Goal: Task Accomplishment & Management: Manage account settings

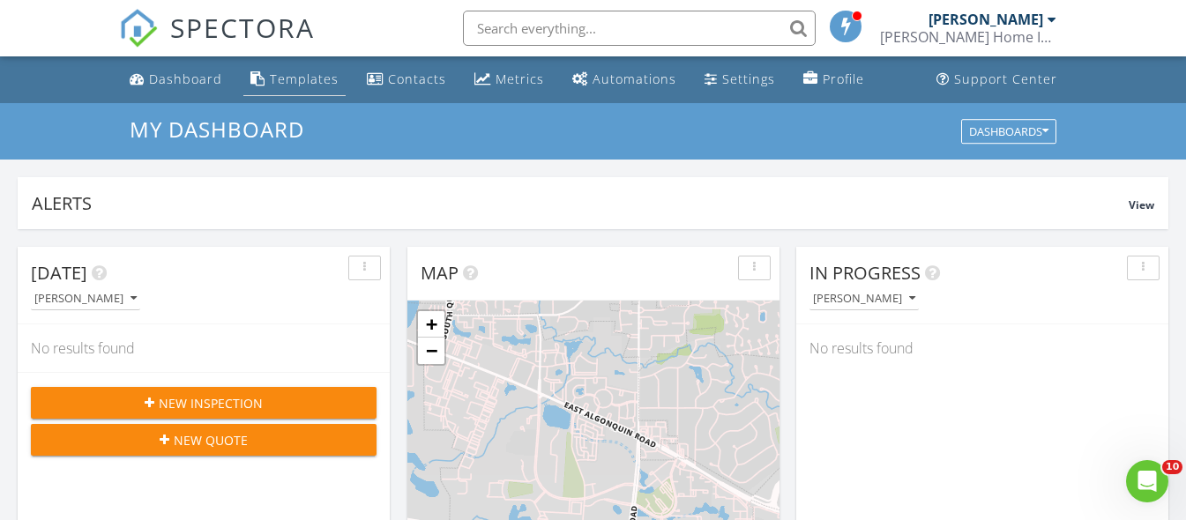
click at [315, 74] on div "Templates" at bounding box center [304, 79] width 69 height 17
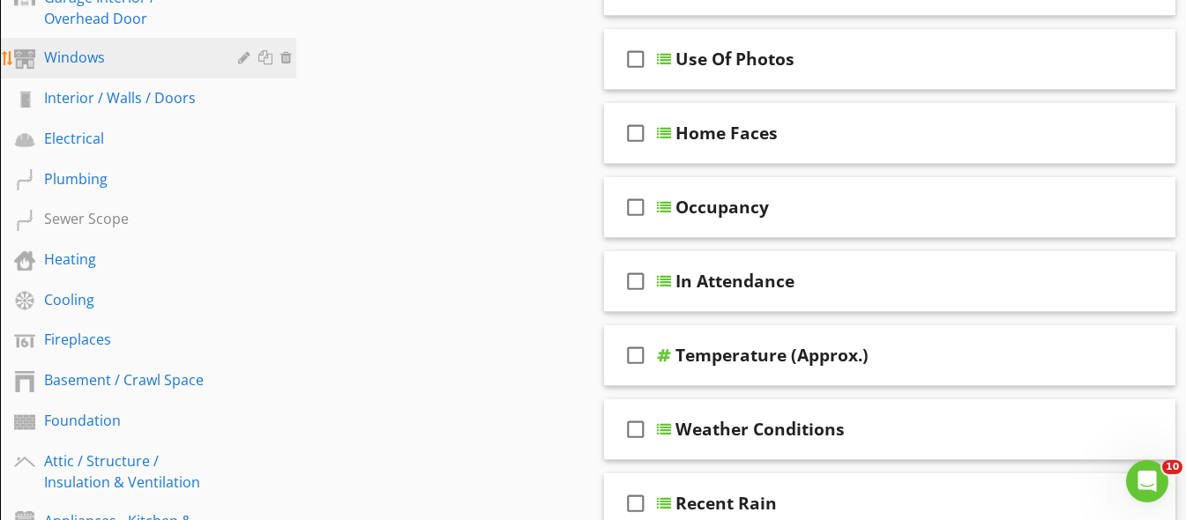
scroll to position [510, 0]
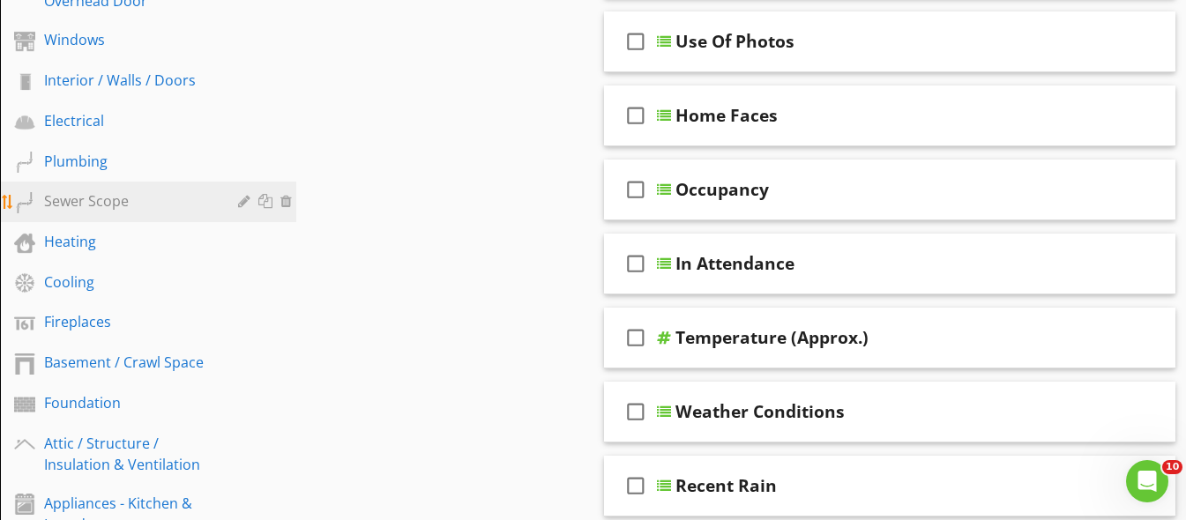
click at [138, 195] on div "Sewer Scope" at bounding box center [128, 200] width 168 height 21
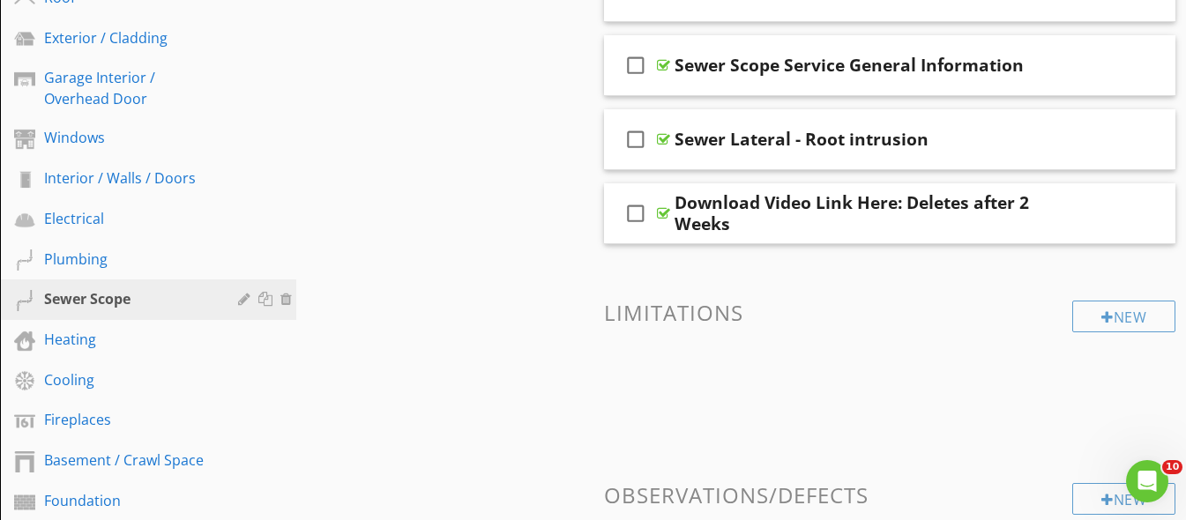
scroll to position [616, 0]
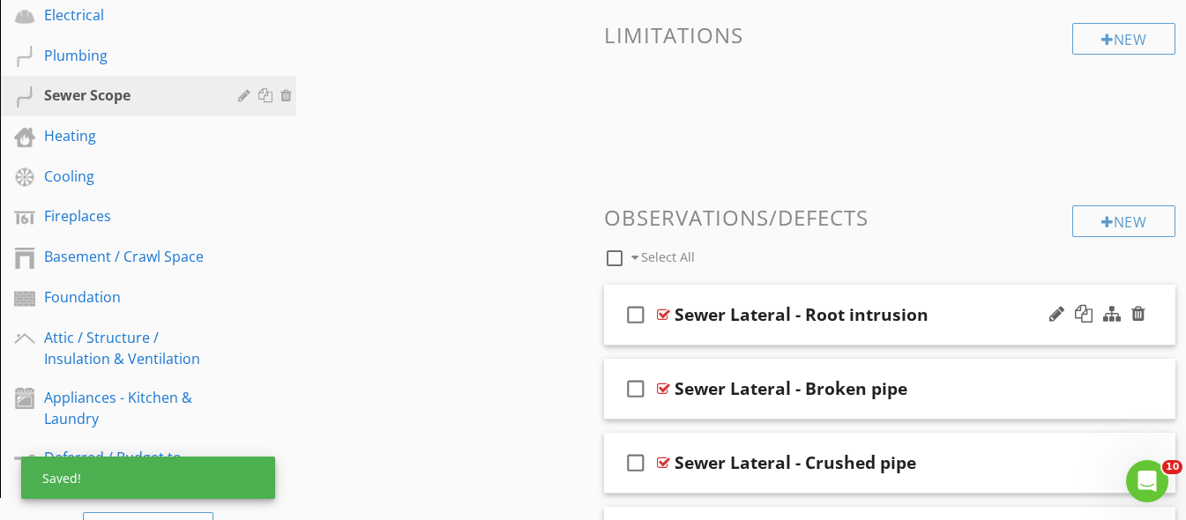
click at [976, 319] on div "Sewer Lateral - Root intrusion" at bounding box center [875, 314] width 402 height 21
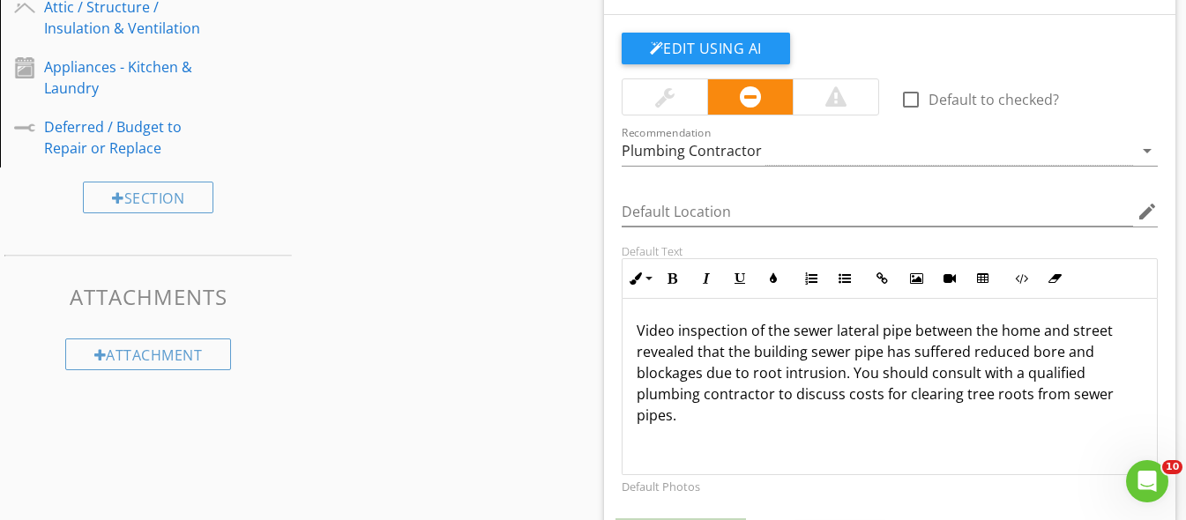
scroll to position [1, 0]
click at [1002, 357] on p "Video inspection of the sewer lateral pipe between the home and street revealed…" at bounding box center [890, 372] width 507 height 106
click at [944, 355] on p "Video inspection of the sewer lateral pipe between the home and street revealed…" at bounding box center [890, 372] width 507 height 106
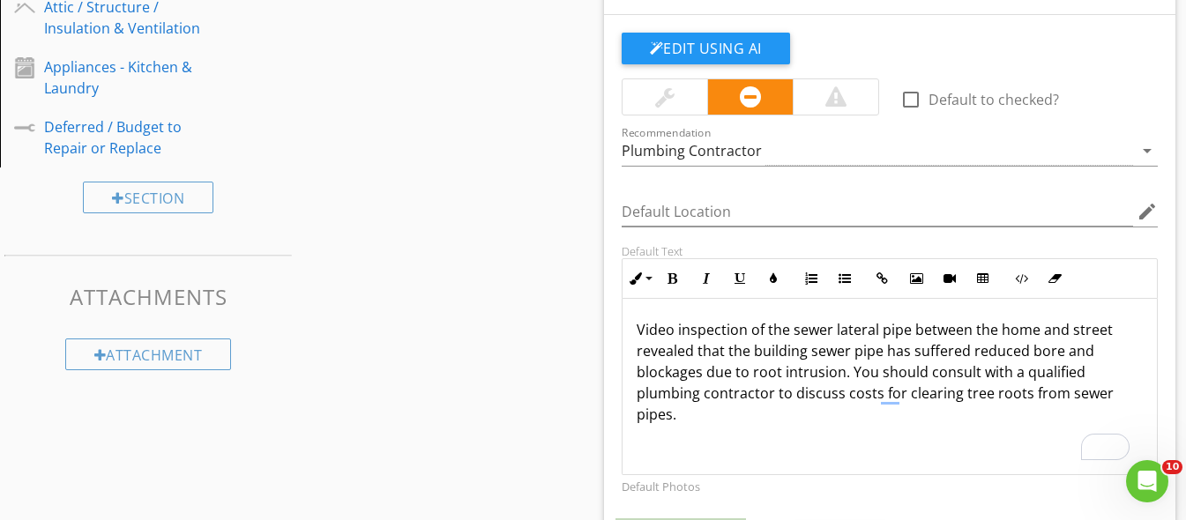
click at [1050, 355] on p "Video inspection of the sewer lateral pipe between the home and street revealed…" at bounding box center [890, 372] width 507 height 106
click at [1010, 354] on p "Video inspection of the sewer lateral pipe between the home and street revealed…" at bounding box center [890, 372] width 507 height 106
drag, startPoint x: 1010, startPoint y: 354, endPoint x: 1037, endPoint y: 354, distance: 26.5
click at [1037, 354] on p "Video inspection of the sewer lateral pipe between the home and street revealed…" at bounding box center [890, 372] width 507 height 106
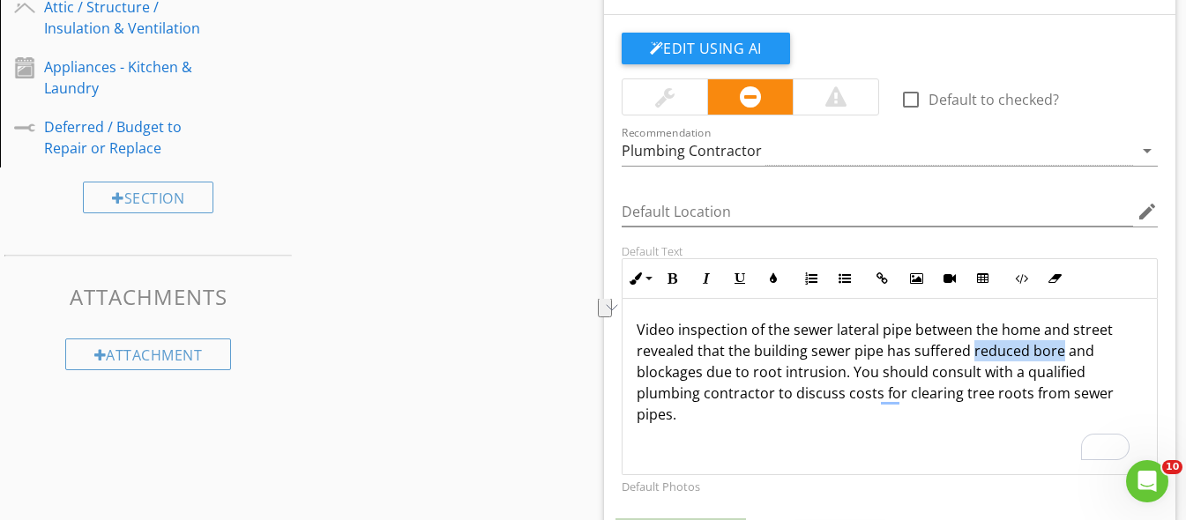
copy p "reduced bore"
click at [1037, 419] on p "Video inspection of the sewer lateral pipe between the home and street revealed…" at bounding box center [890, 372] width 507 height 106
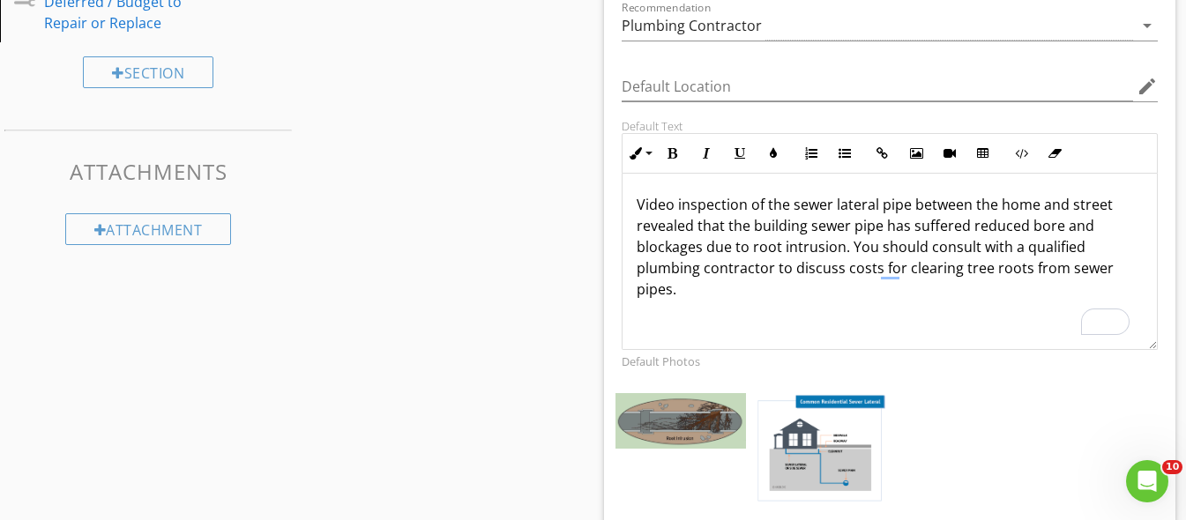
scroll to position [1151, 0]
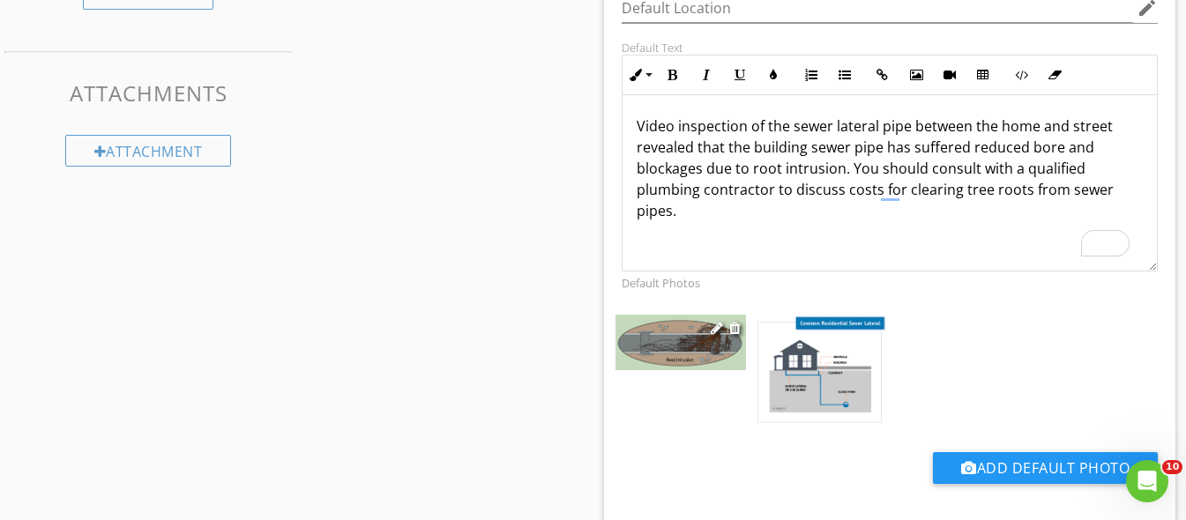
click at [659, 342] on img at bounding box center [680, 343] width 130 height 56
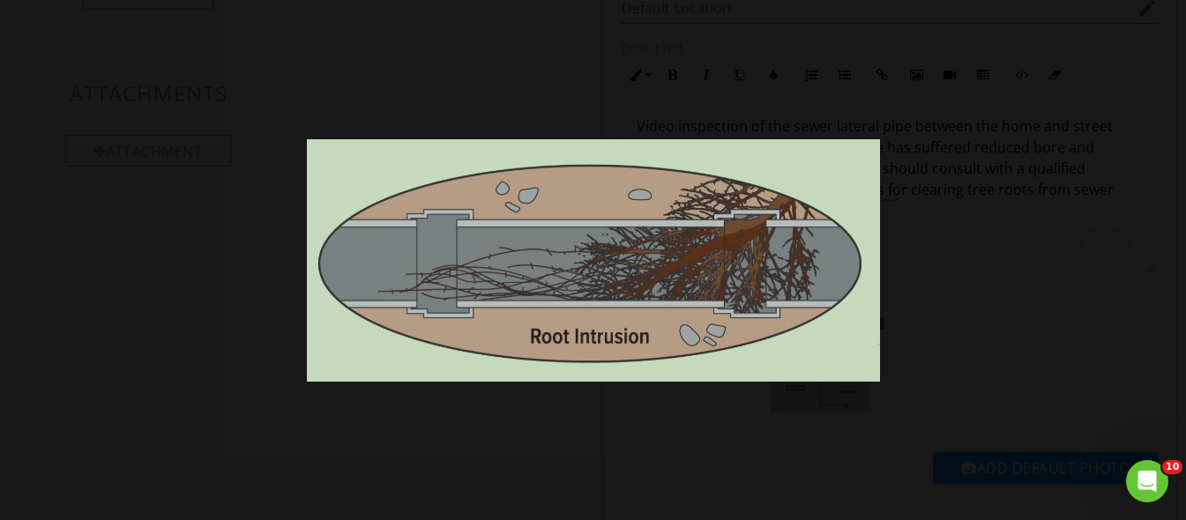
drag, startPoint x: 758, startPoint y: 338, endPoint x: 747, endPoint y: 335, distance: 11.8
click at [756, 339] on img at bounding box center [593, 260] width 573 height 242
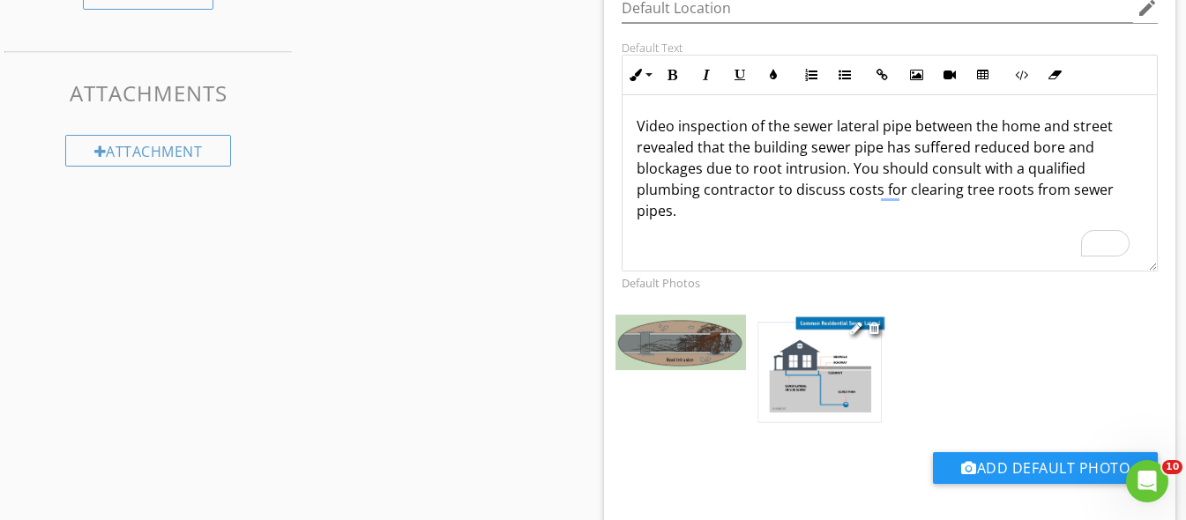
click at [823, 350] on img at bounding box center [820, 370] width 130 height 110
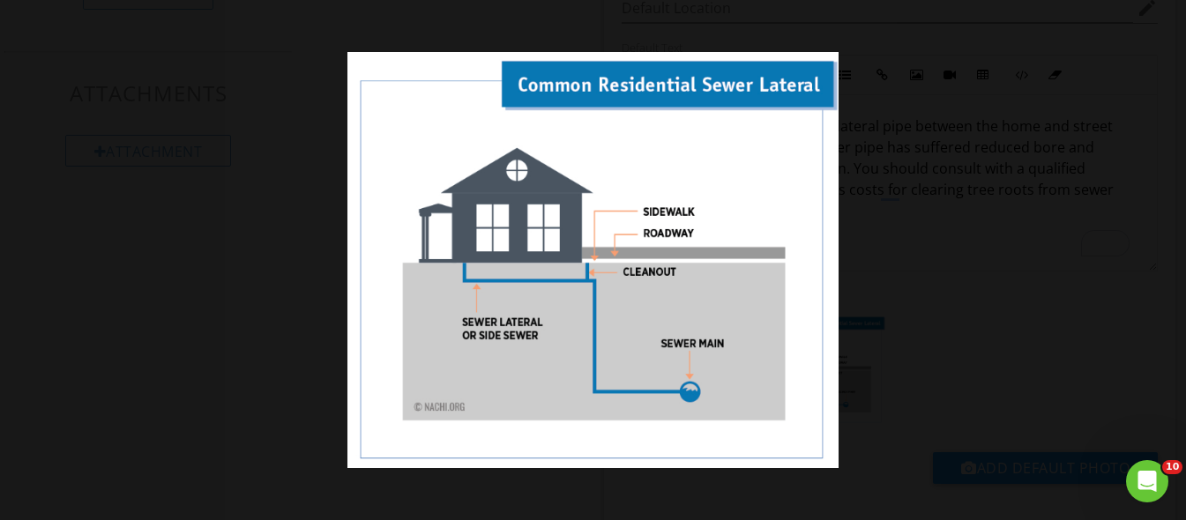
click at [178, 99] on div at bounding box center [593, 260] width 1186 height 520
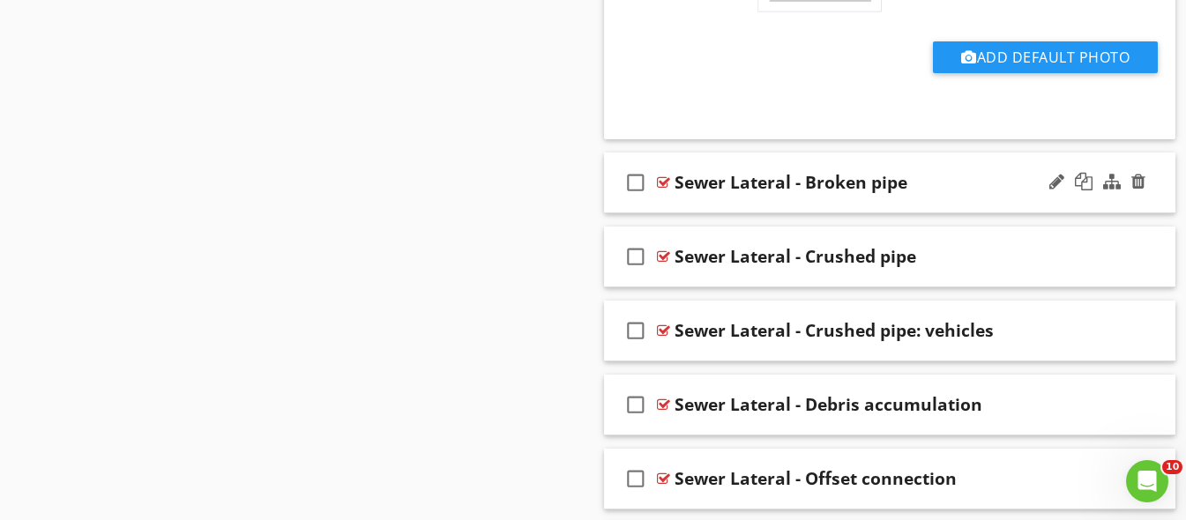
scroll to position [1561, 0]
click at [933, 187] on div "Sewer Lateral - Broken pipe" at bounding box center [875, 183] width 402 height 21
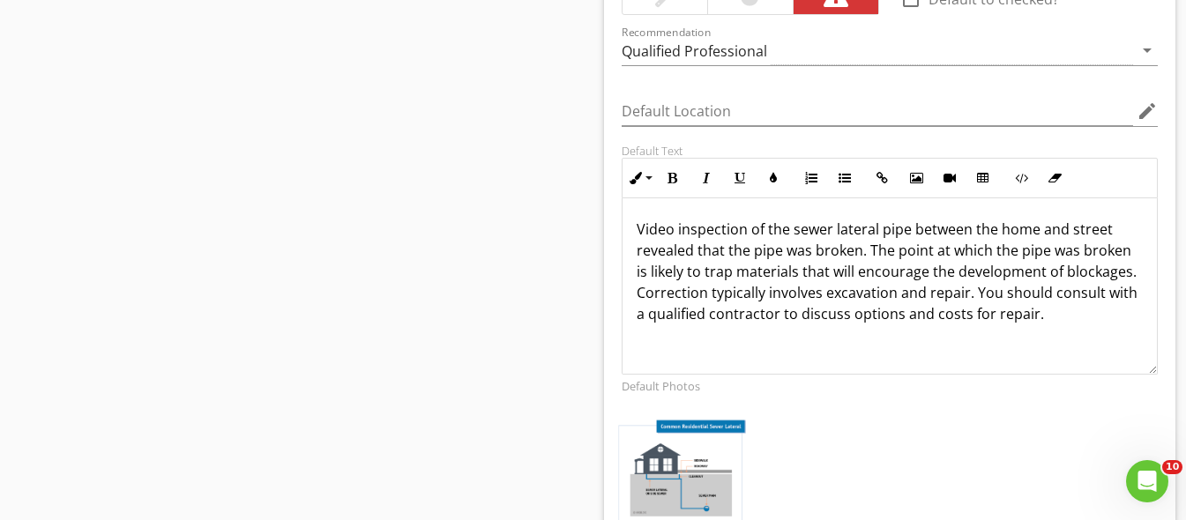
scroll to position [1310, 0]
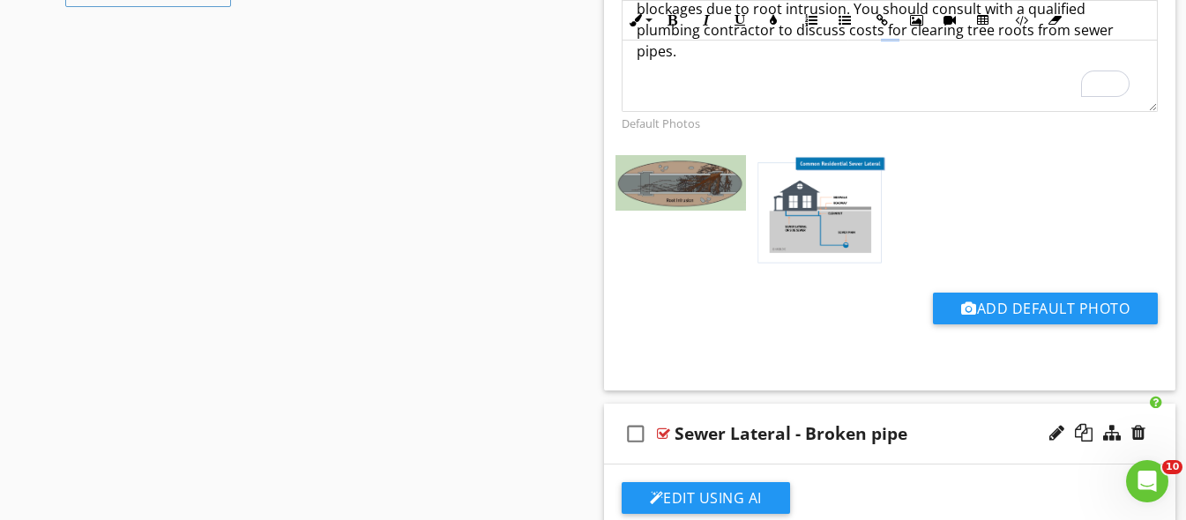
click at [959, 456] on div "check_box_outline_blank Sewer Lateral - Broken pipe" at bounding box center [890, 434] width 572 height 61
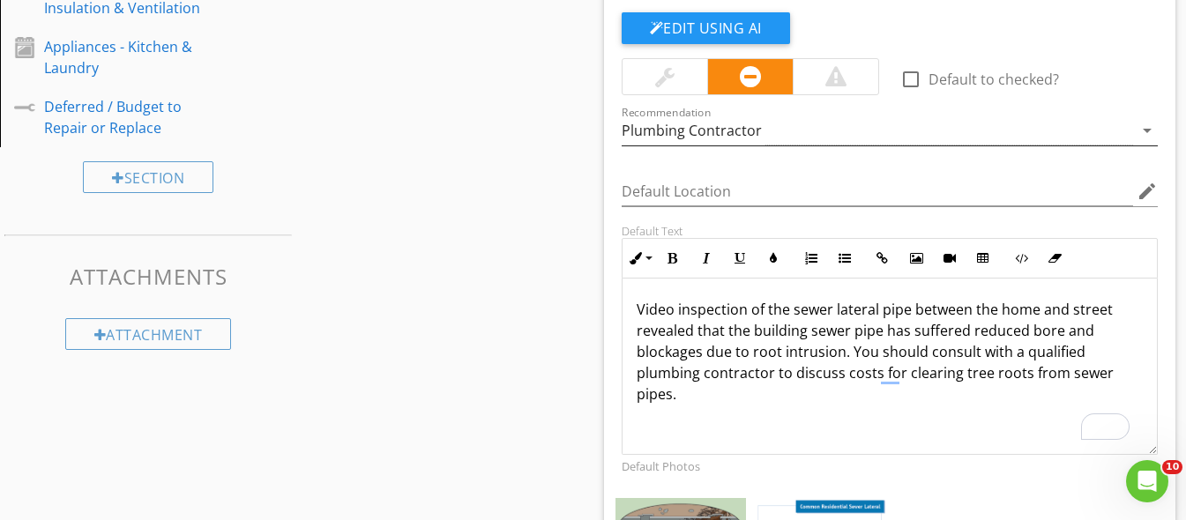
scroll to position [861, 0]
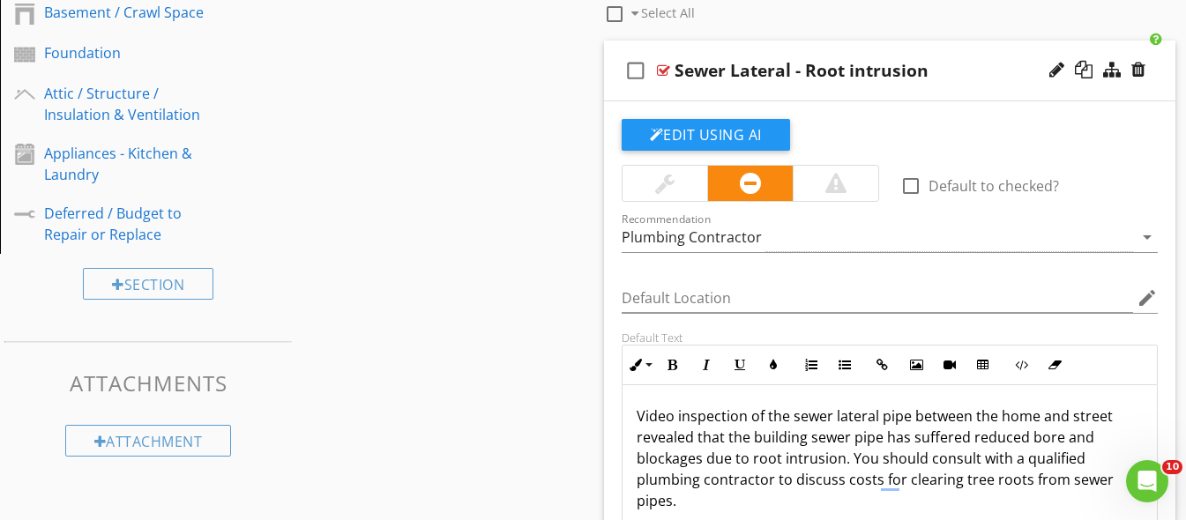
click at [973, 71] on div "Sewer Lateral - Root intrusion" at bounding box center [875, 70] width 402 height 21
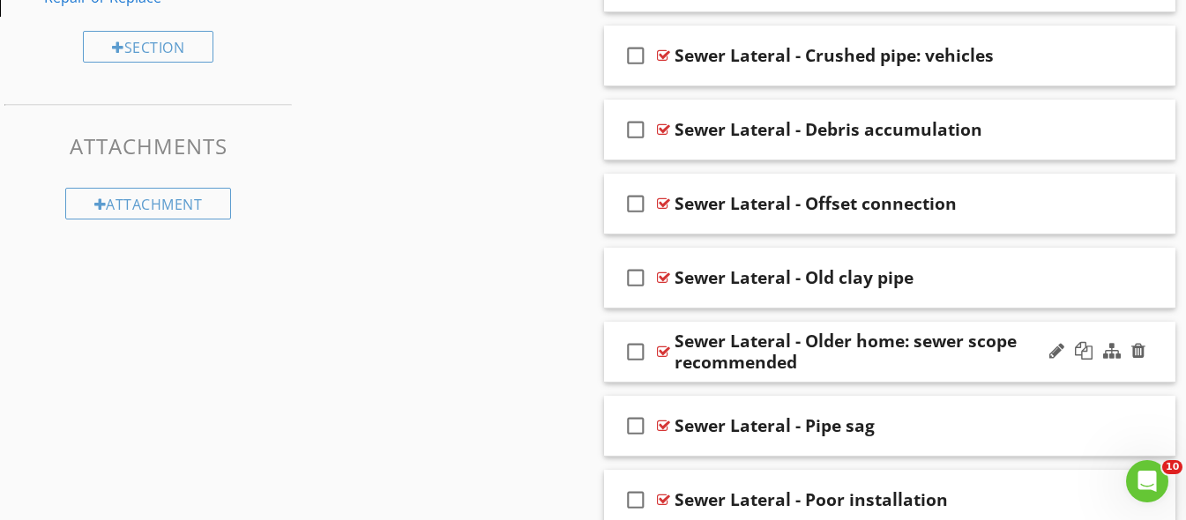
scroll to position [1136, 0]
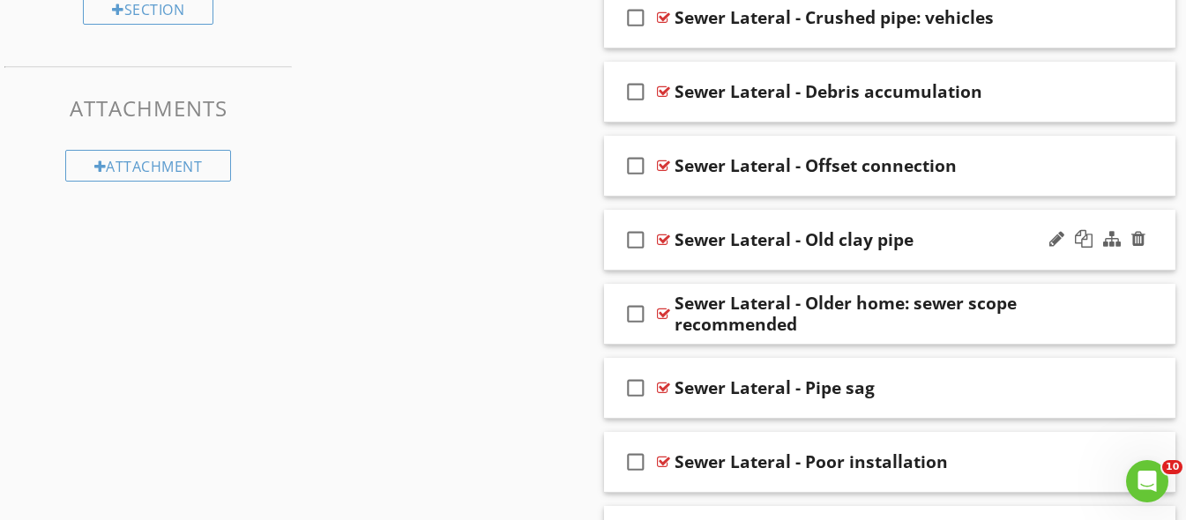
click at [946, 251] on div "check_box_outline_blank Sewer Lateral - Old clay pipe" at bounding box center [890, 240] width 572 height 61
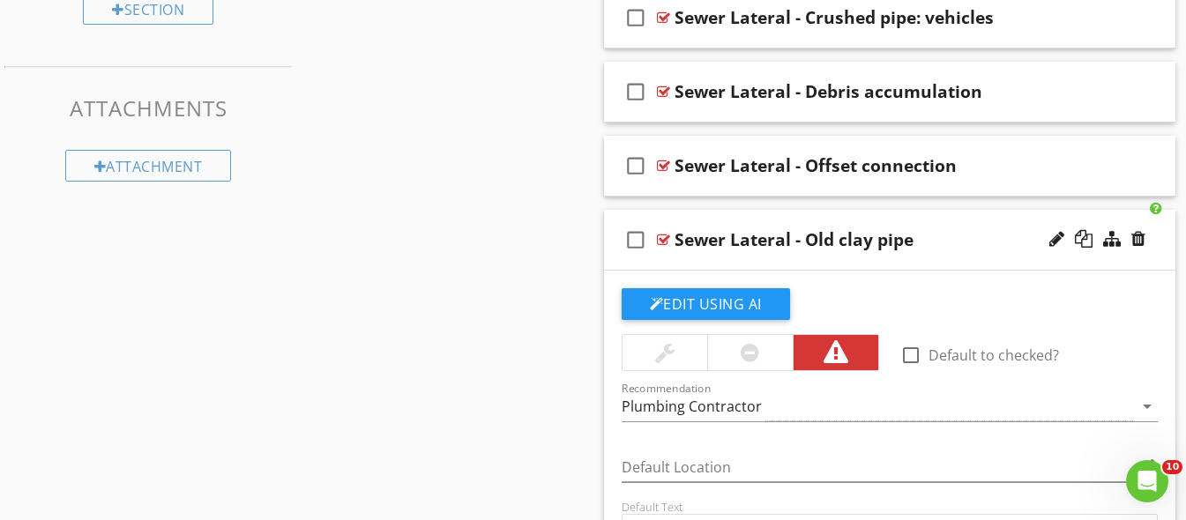
click at [950, 250] on div "check_box_outline_blank Sewer Lateral - Old clay pipe" at bounding box center [890, 240] width 572 height 61
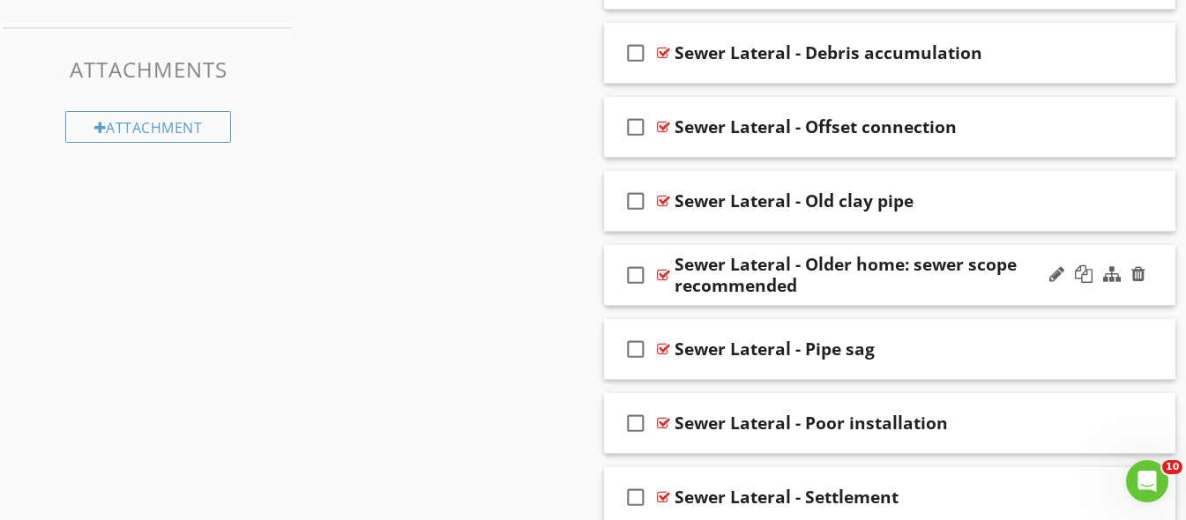
scroll to position [1210, 0]
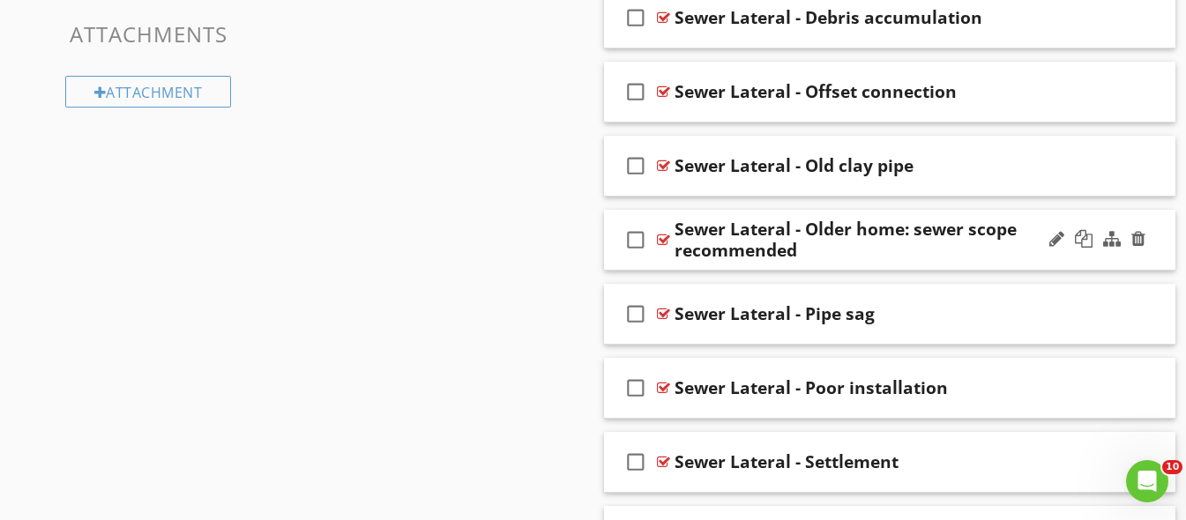
click at [1005, 265] on div "check_box_outline_blank Sewer Lateral - Older home: sewer scope recommended" at bounding box center [890, 240] width 572 height 61
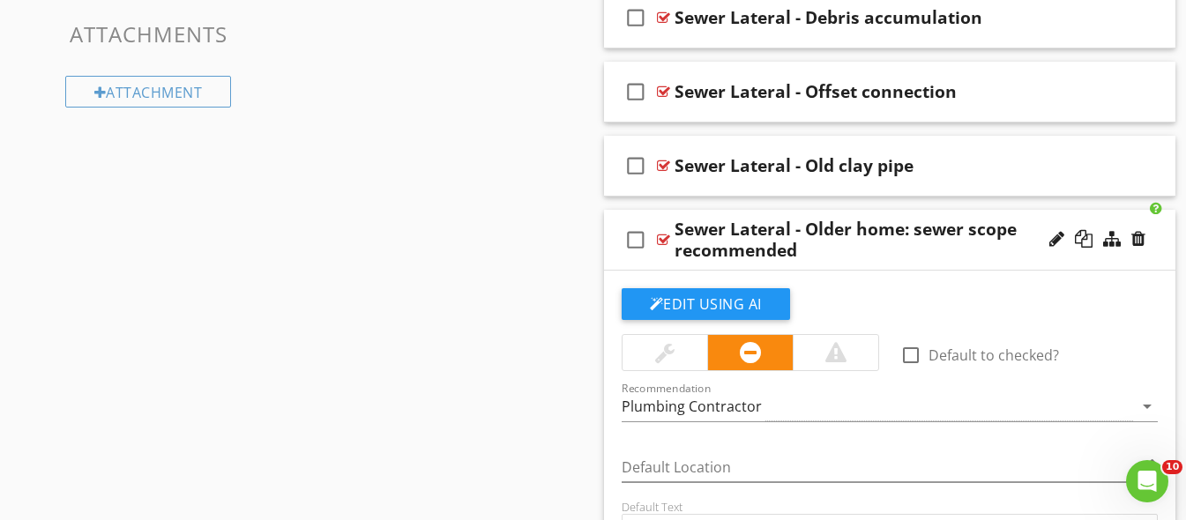
click at [1002, 263] on div "check_box_outline_blank Sewer Lateral - Older home: sewer scope recommended" at bounding box center [890, 240] width 572 height 61
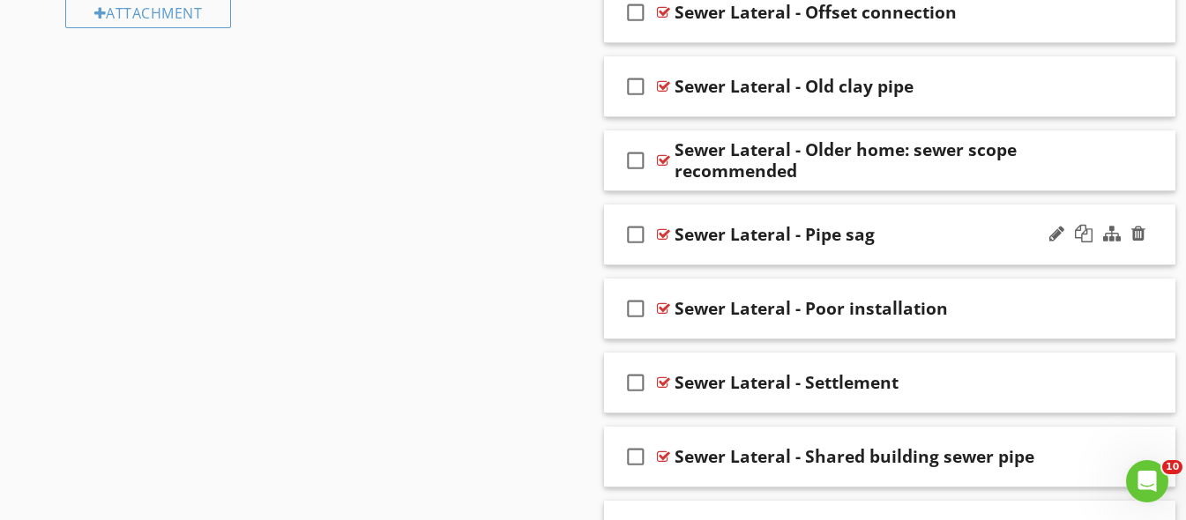
scroll to position [1308, 0]
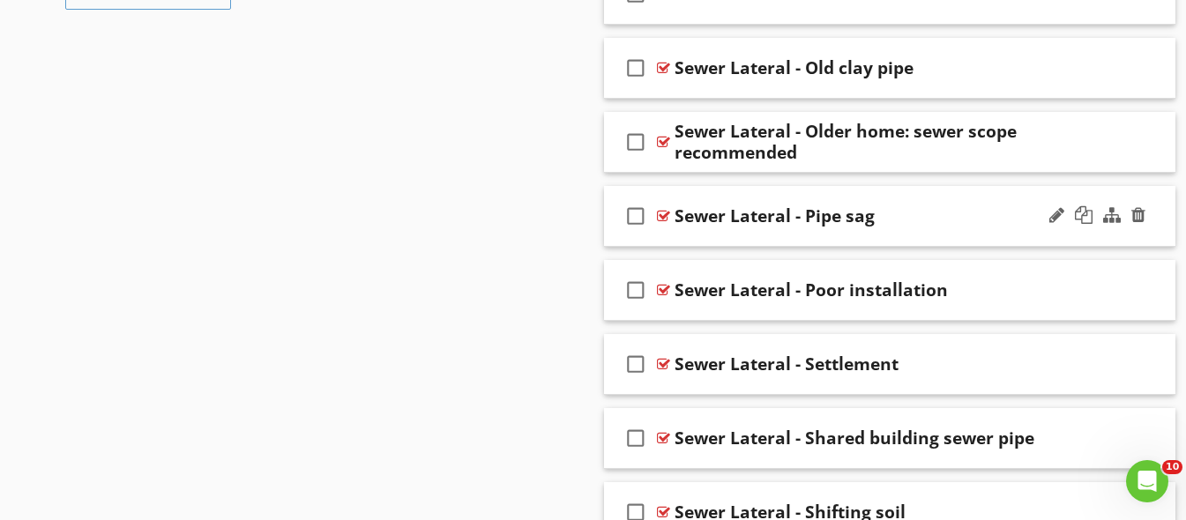
click at [922, 223] on div "Sewer Lateral - Pipe sag" at bounding box center [875, 215] width 402 height 21
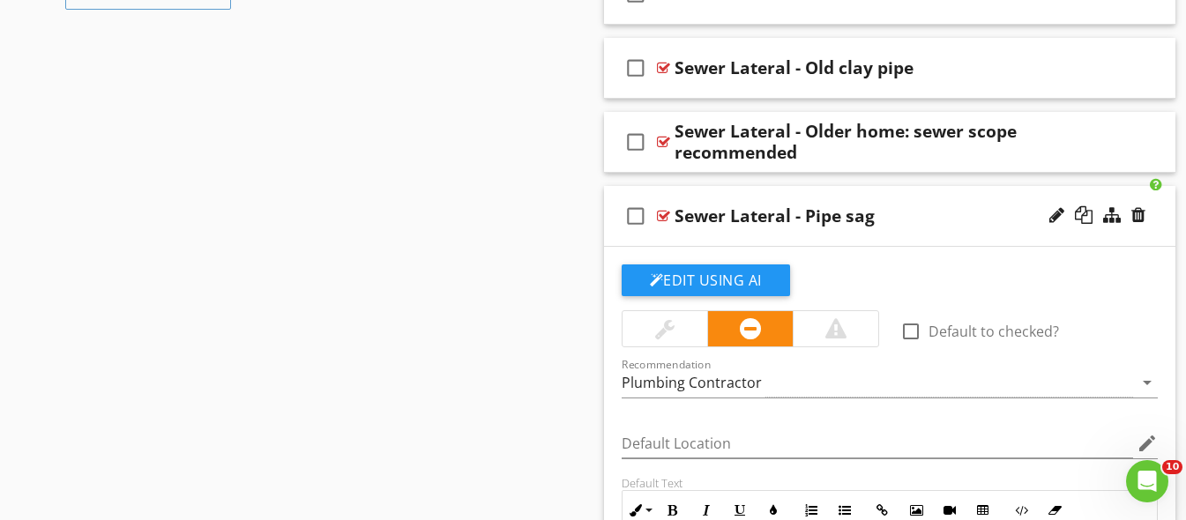
click at [922, 220] on div "Sewer Lateral - Pipe sag" at bounding box center [875, 215] width 402 height 21
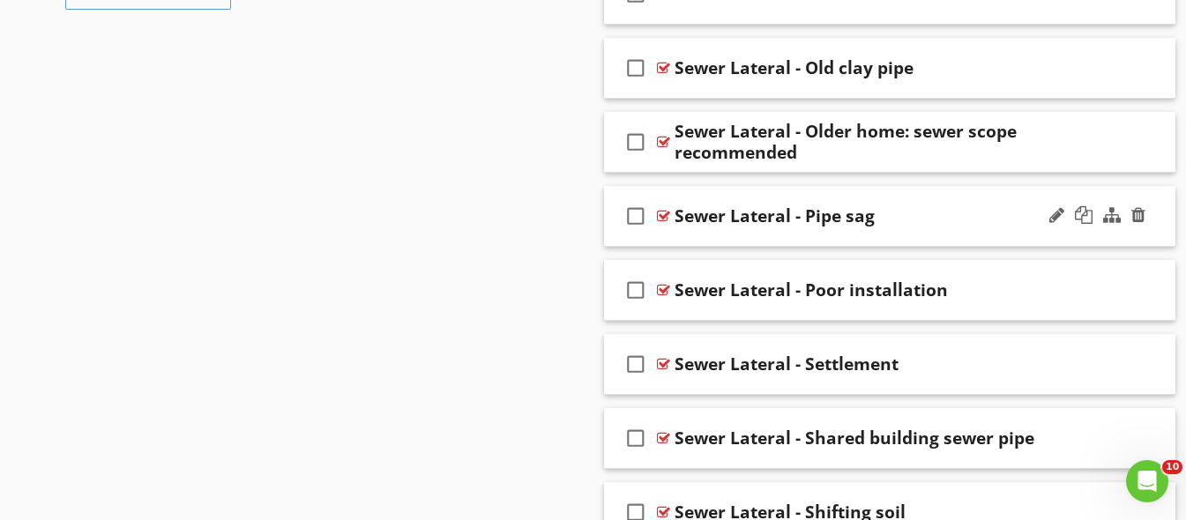
click at [921, 220] on div "Sewer Lateral - Pipe sag" at bounding box center [875, 215] width 402 height 21
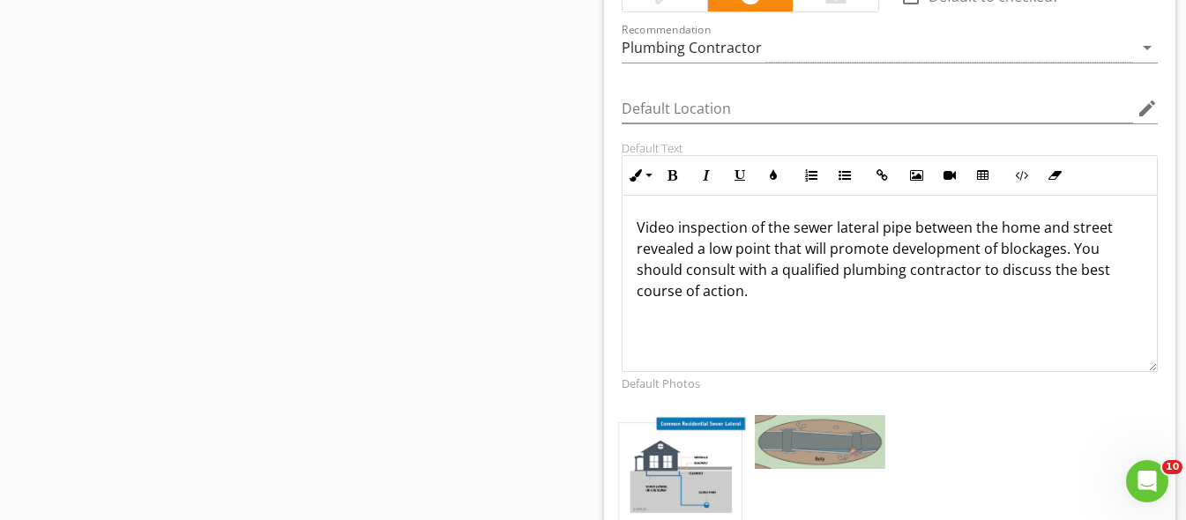
scroll to position [1, 0]
click at [790, 450] on img at bounding box center [820, 442] width 130 height 54
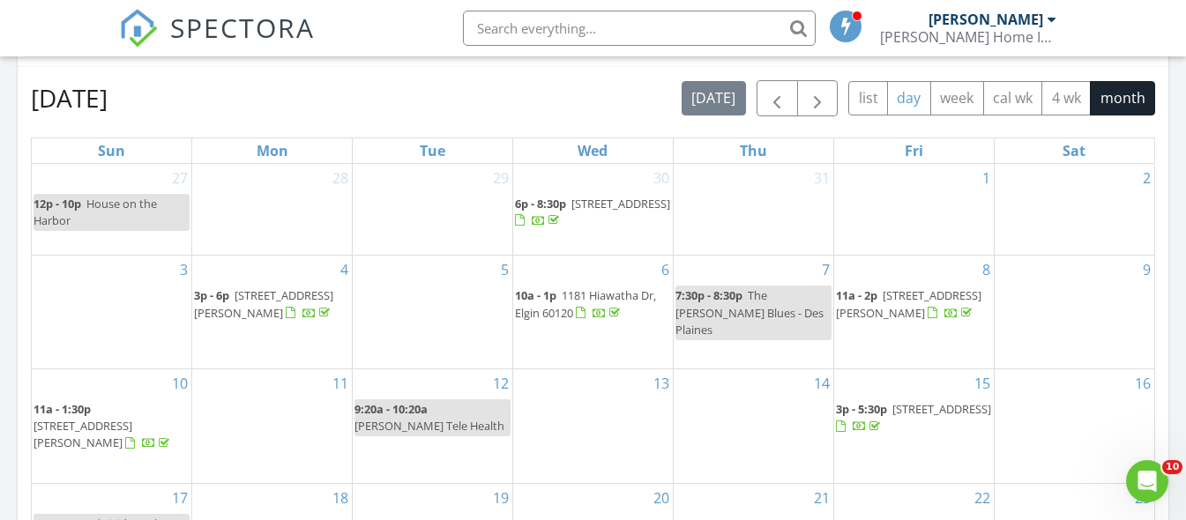
scroll to position [759, 0]
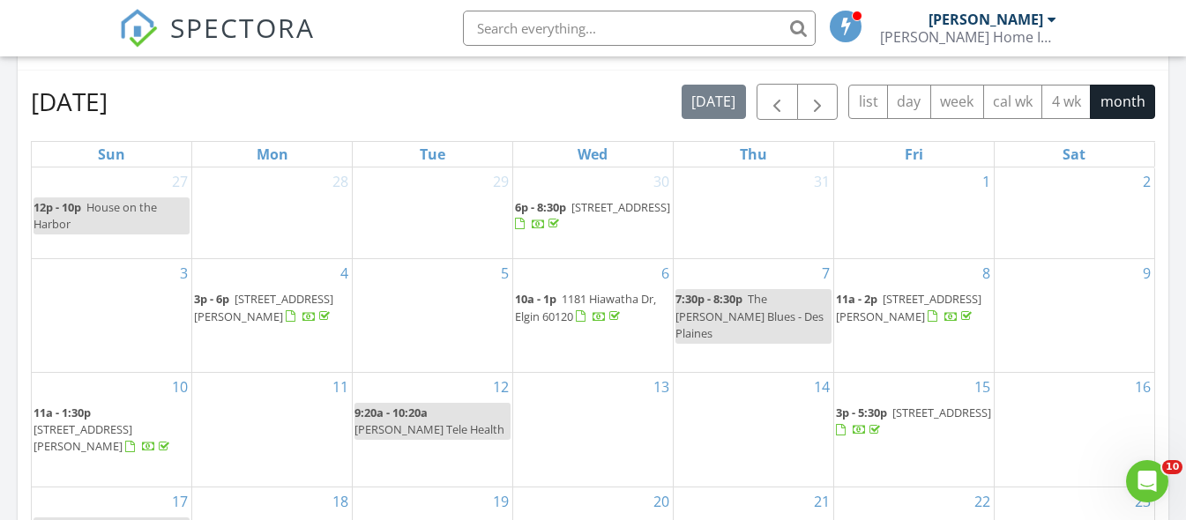
click at [988, 30] on div "[PERSON_NAME] Home Inspections" at bounding box center [968, 37] width 176 height 18
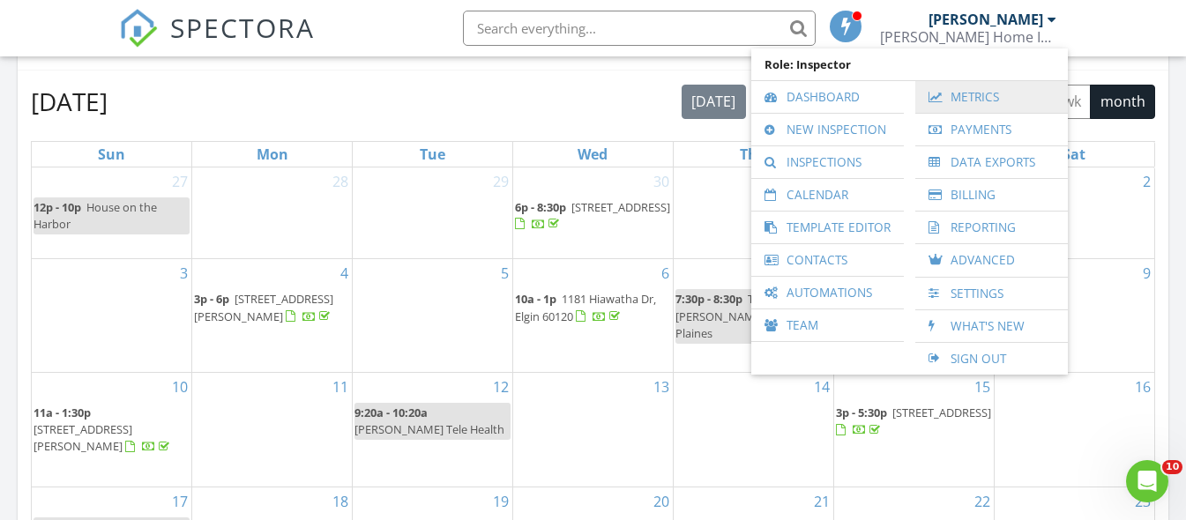
click at [998, 103] on link "Metrics" at bounding box center [991, 97] width 135 height 32
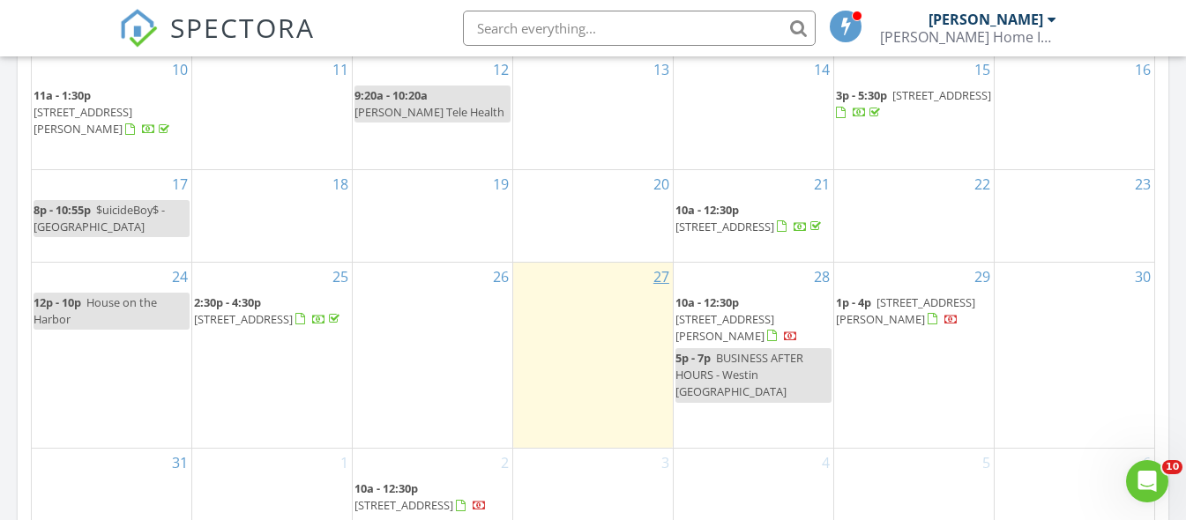
scroll to position [1079, 0]
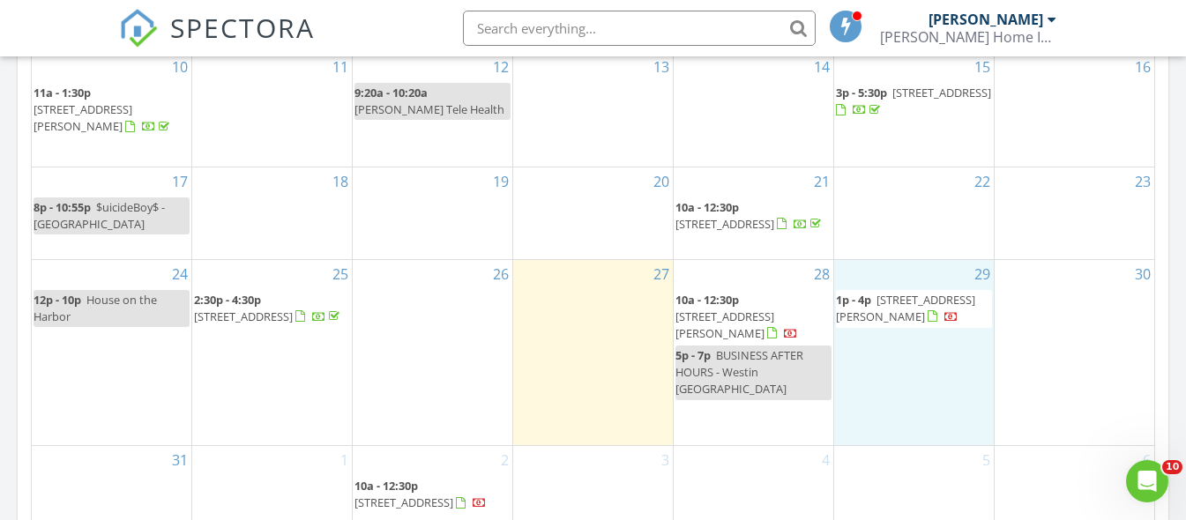
click at [935, 388] on div "29 1p - 4p 116 Pipers Dr, Bartlett 60103" at bounding box center [914, 352] width 160 height 185
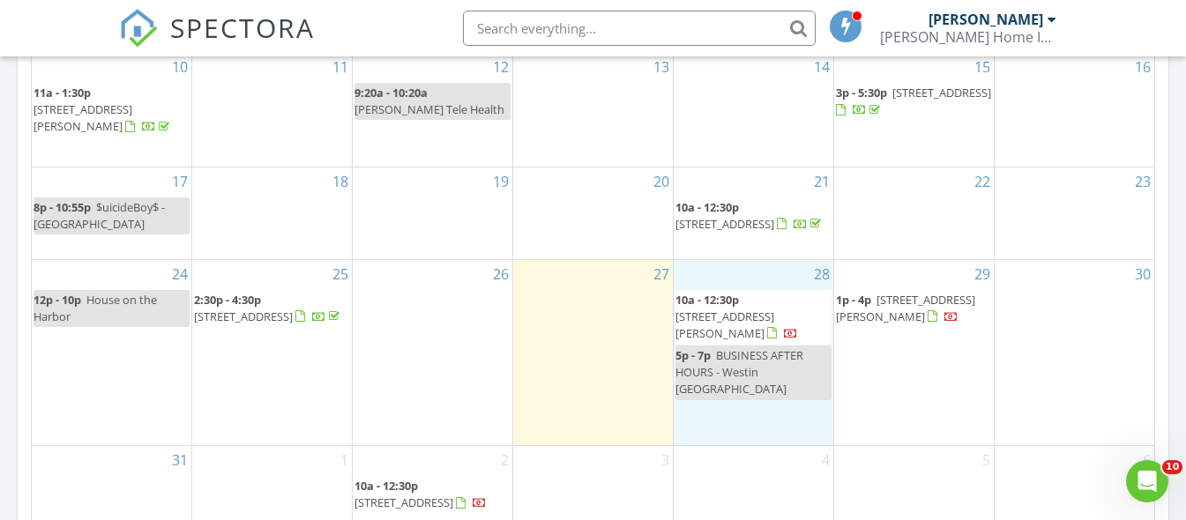
click at [756, 418] on div "28 10a - 12:30p 889 N Hamilton Ct, Palatine 60067 5p - 7p BUSINESS AFTER HOURS …" at bounding box center [754, 352] width 160 height 185
click at [717, 239] on div "21 10a - 12:30p 8332 N Knight Ave, Niles 60714" at bounding box center [754, 214] width 160 height 92
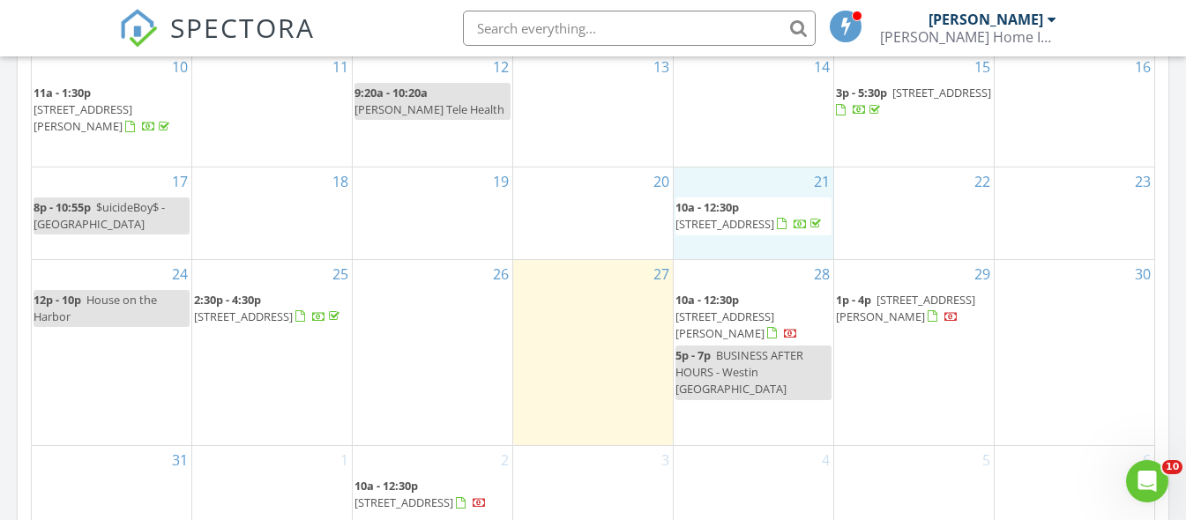
click at [266, 413] on div "25 2:30p - 4:30p 1447 W Victoria St 3C, Chicago 60660" at bounding box center [272, 352] width 160 height 185
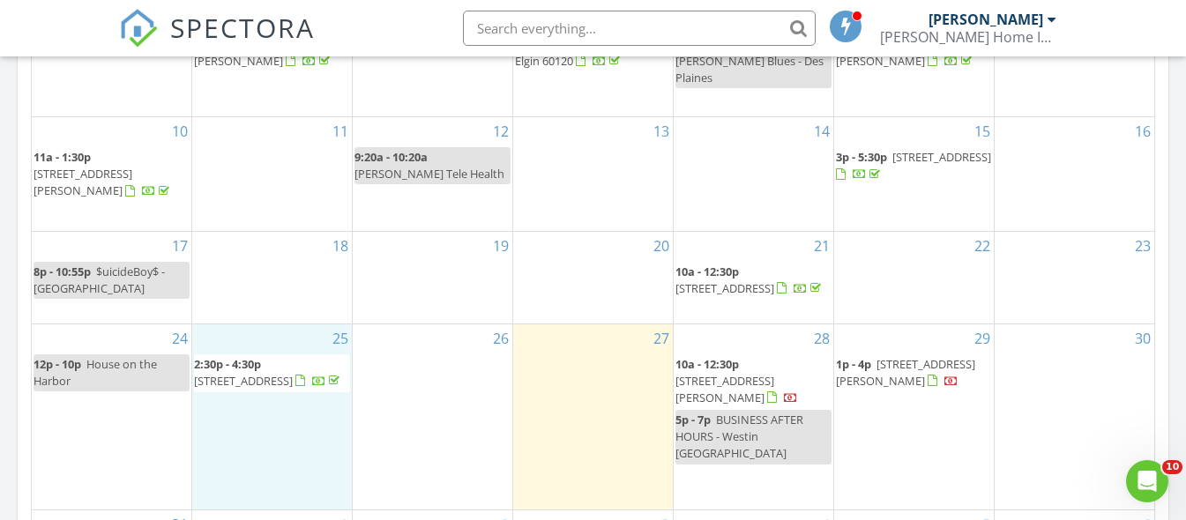
scroll to position [808, 0]
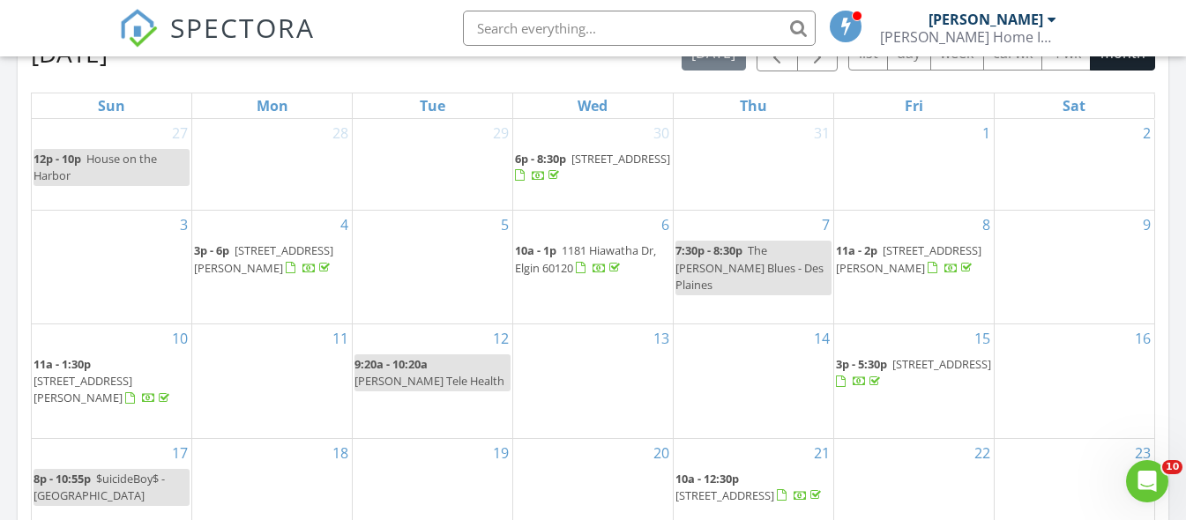
click at [587, 204] on div "30 6p - 8:30p 5605 S Nordica Ave, Chicago 60638" at bounding box center [593, 165] width 160 height 92
click at [875, 318] on div "8 11a - 2p 404 W Camp McDonald Rd, Prospect Heights 60070" at bounding box center [914, 267] width 160 height 113
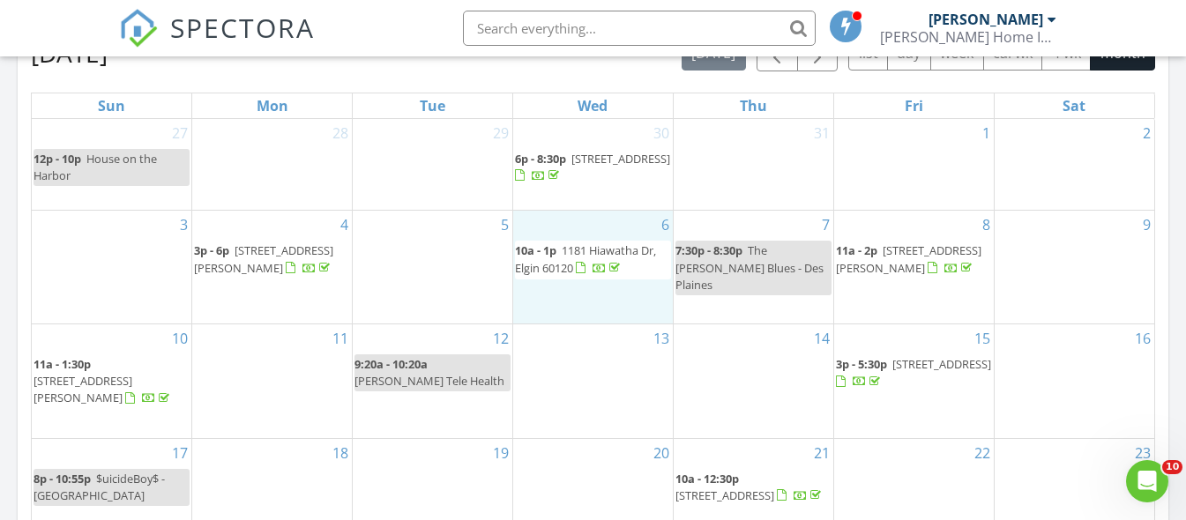
click at [635, 308] on div "6 10a - 1p 1181 Hiawatha Dr, Elgin 60120" at bounding box center [593, 267] width 160 height 113
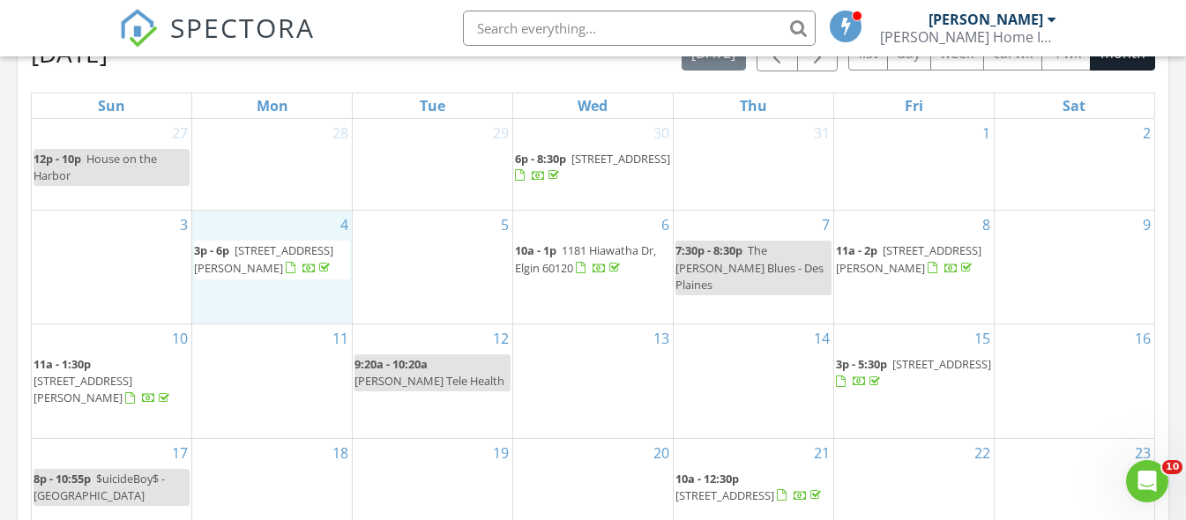
click at [268, 307] on div "4 3p - 6p 3215 S Lowe Ave, Chicago 60616" at bounding box center [272, 267] width 160 height 113
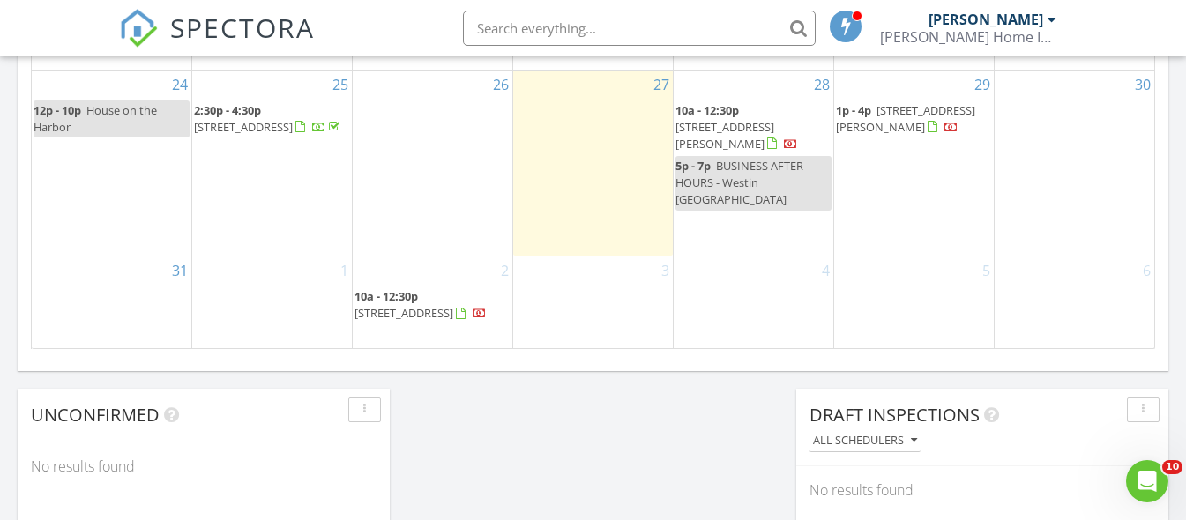
scroll to position [1250, 0]
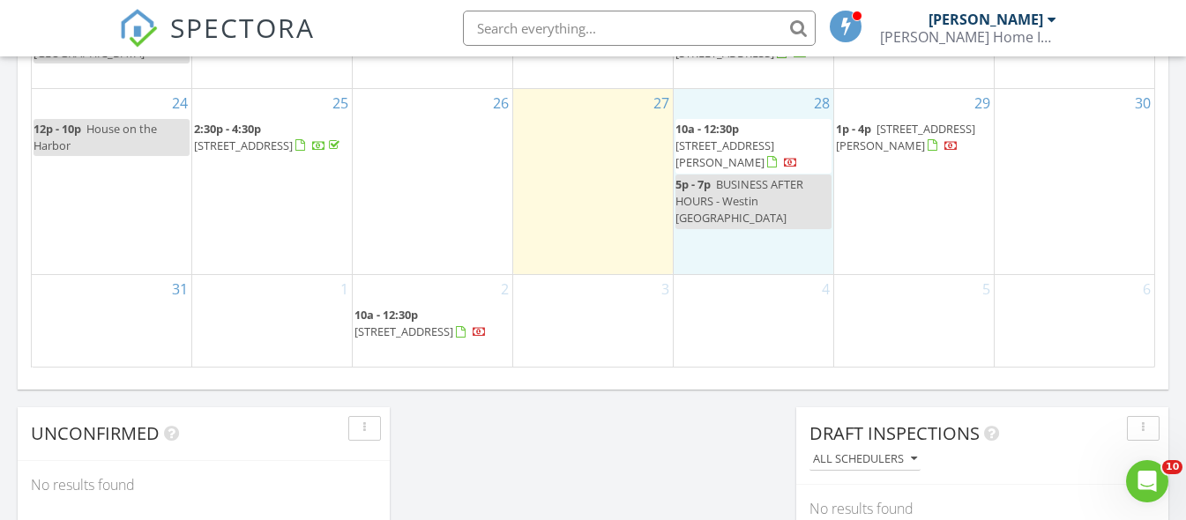
click at [767, 113] on div "28 10a - 12:30p 889 N Hamilton Ct, Palatine 60067 5p - 7p BUSINESS AFTER HOURS …" at bounding box center [754, 181] width 160 height 185
click at [909, 234] on div "29 1p - 4p 116 Pipers Dr, Bartlett 60103" at bounding box center [914, 181] width 160 height 185
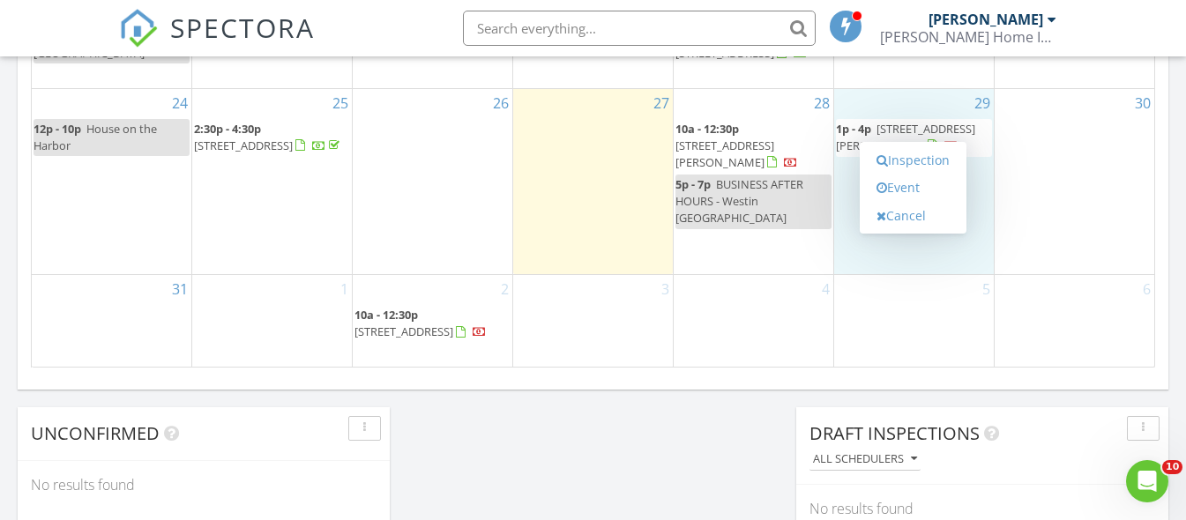
click at [785, 332] on div "4" at bounding box center [754, 321] width 160 height 92
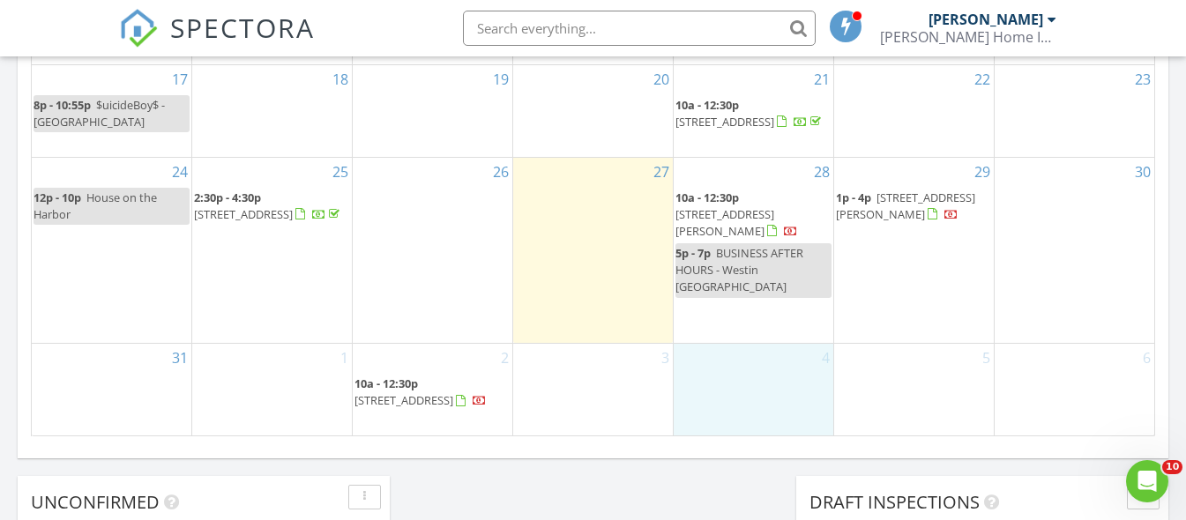
scroll to position [1169, 0]
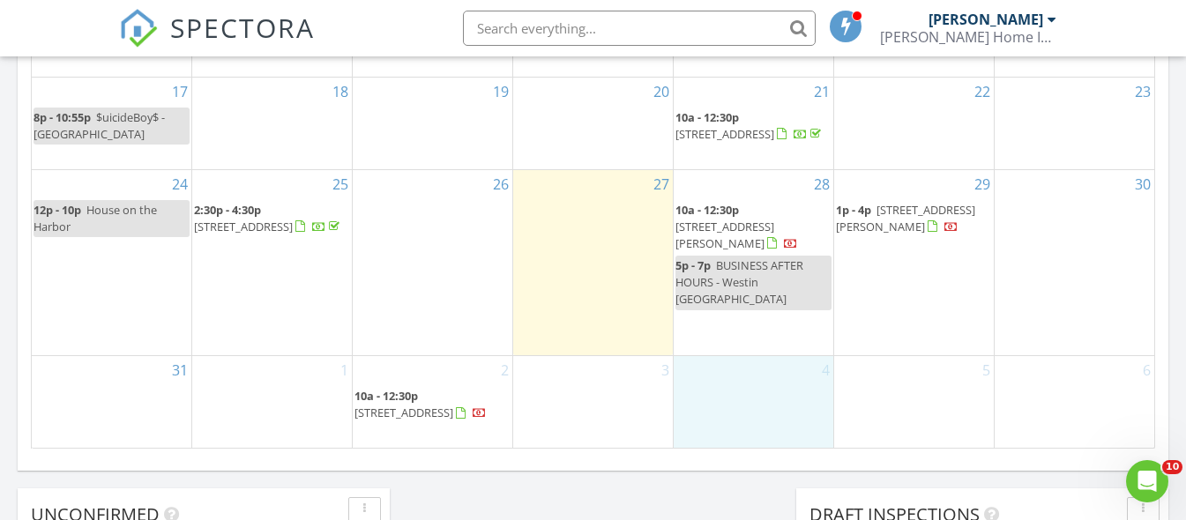
click at [963, 320] on div "29 1p - 4p 116 Pipers Dr, Bartlett 60103" at bounding box center [914, 262] width 160 height 185
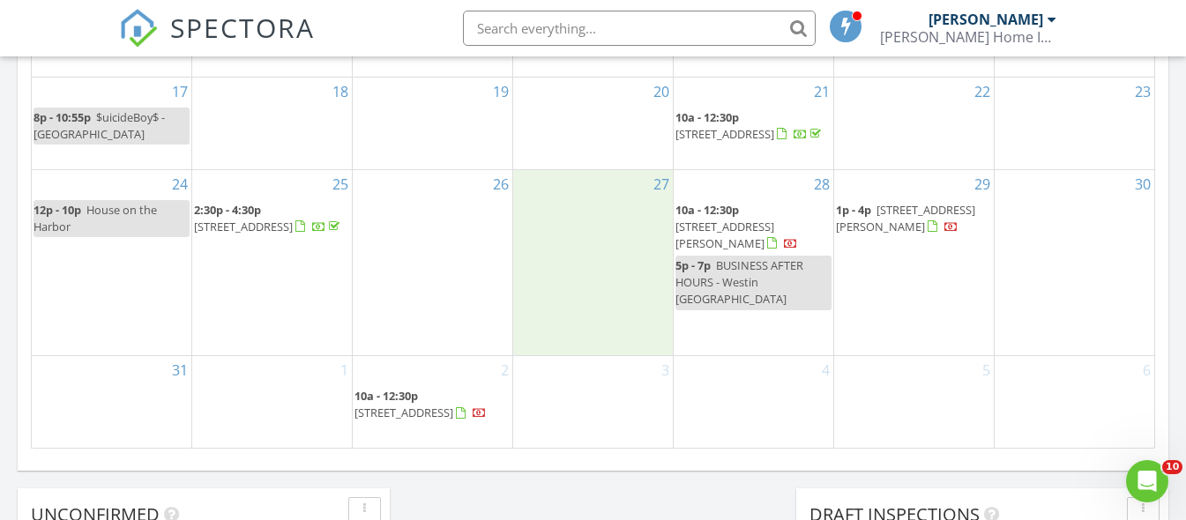
click at [635, 280] on div "27" at bounding box center [593, 262] width 160 height 185
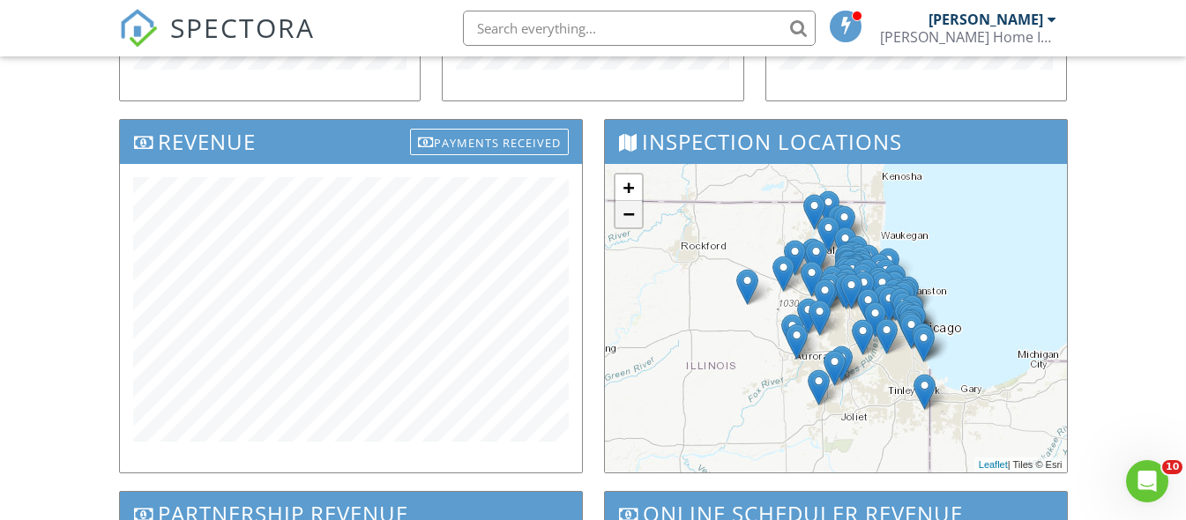
scroll to position [538, 0]
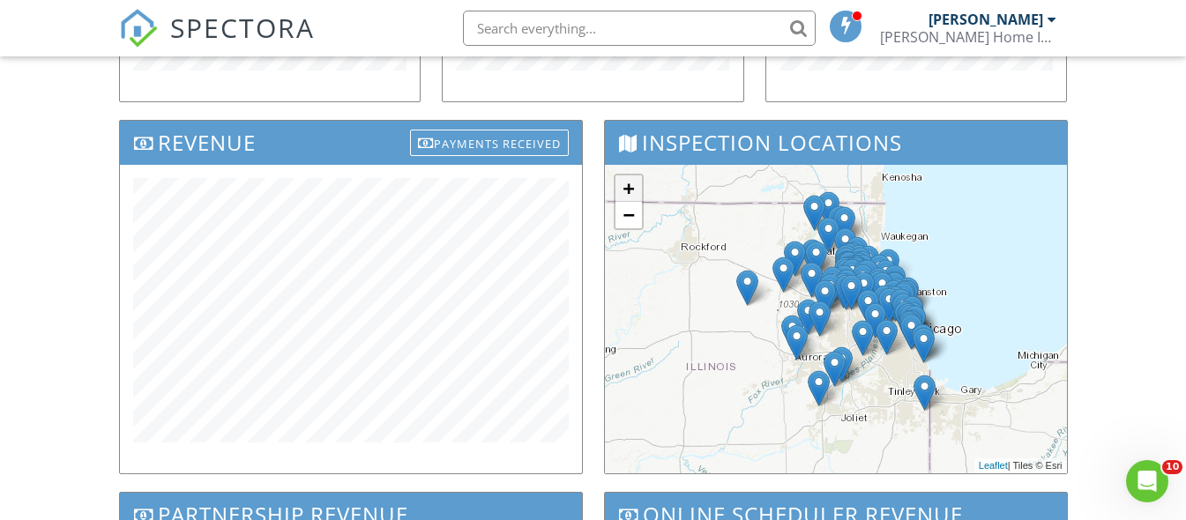
click at [619, 184] on link "+" at bounding box center [628, 188] width 26 height 26
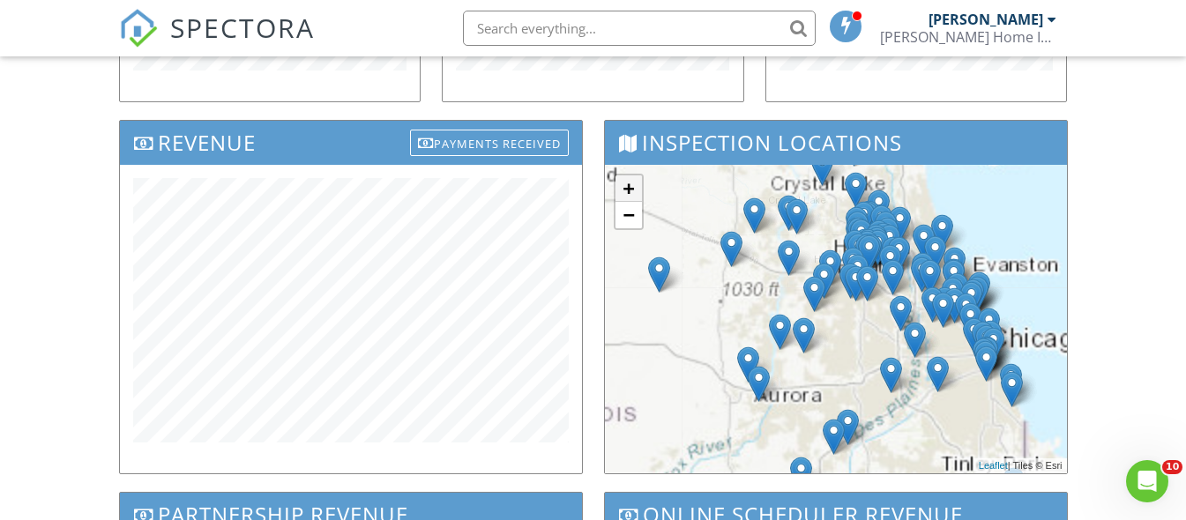
click at [620, 184] on link "+" at bounding box center [628, 188] width 26 height 26
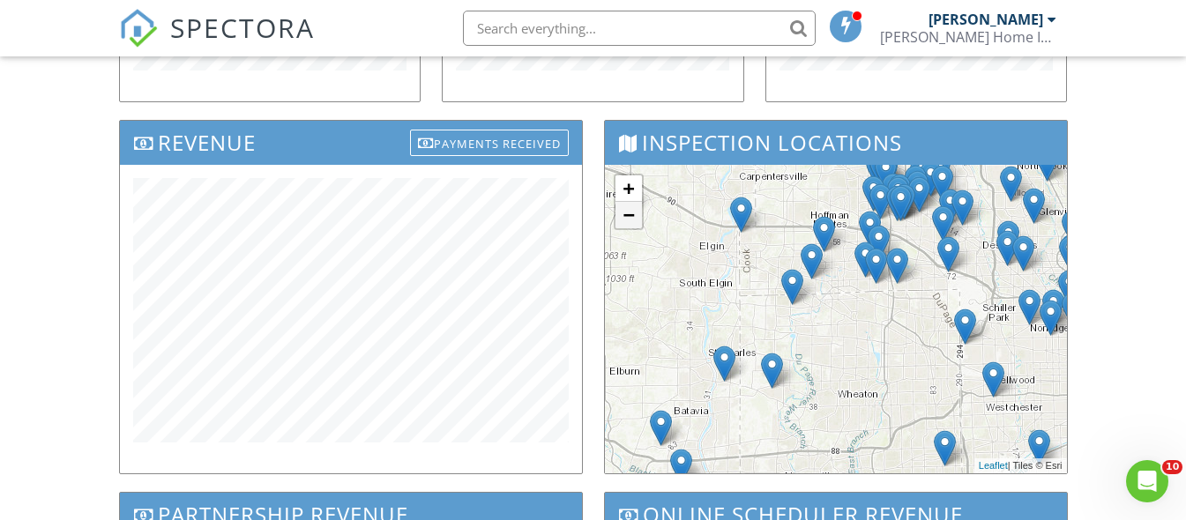
click at [628, 212] on link "−" at bounding box center [628, 215] width 26 height 26
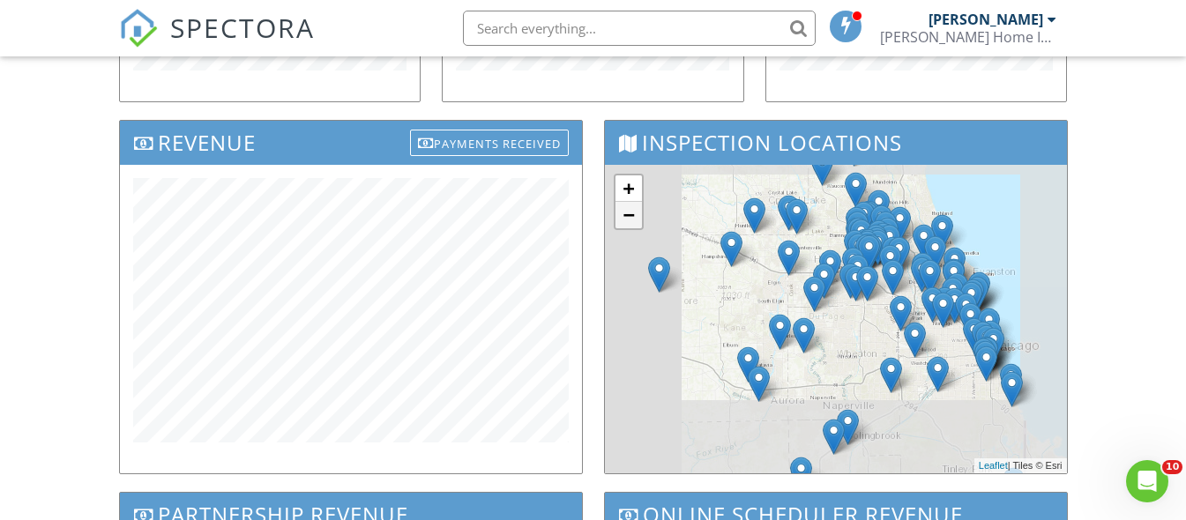
click at [628, 212] on link "−" at bounding box center [628, 215] width 26 height 26
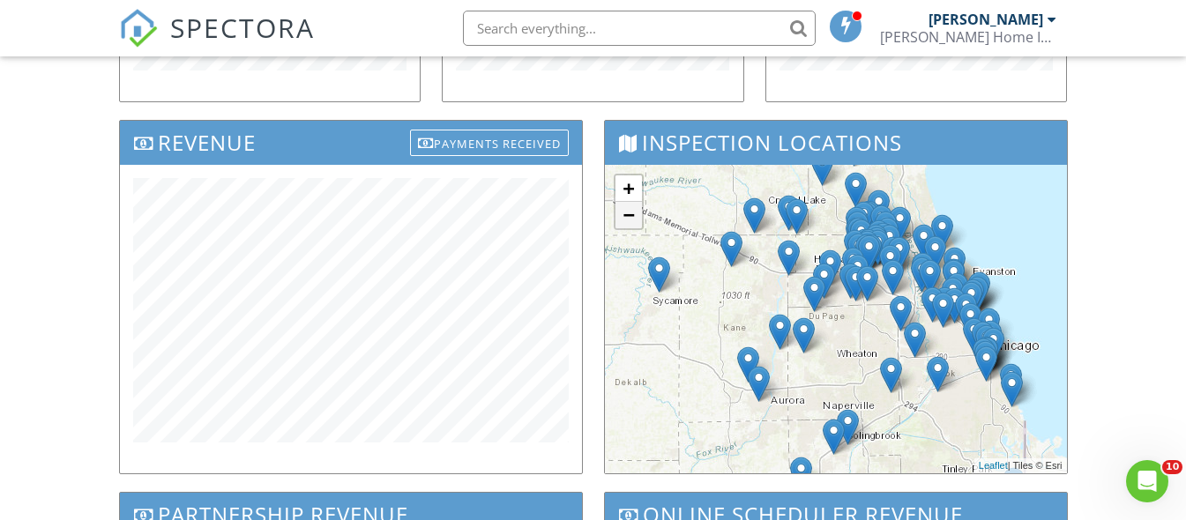
click at [635, 214] on link "−" at bounding box center [628, 215] width 26 height 26
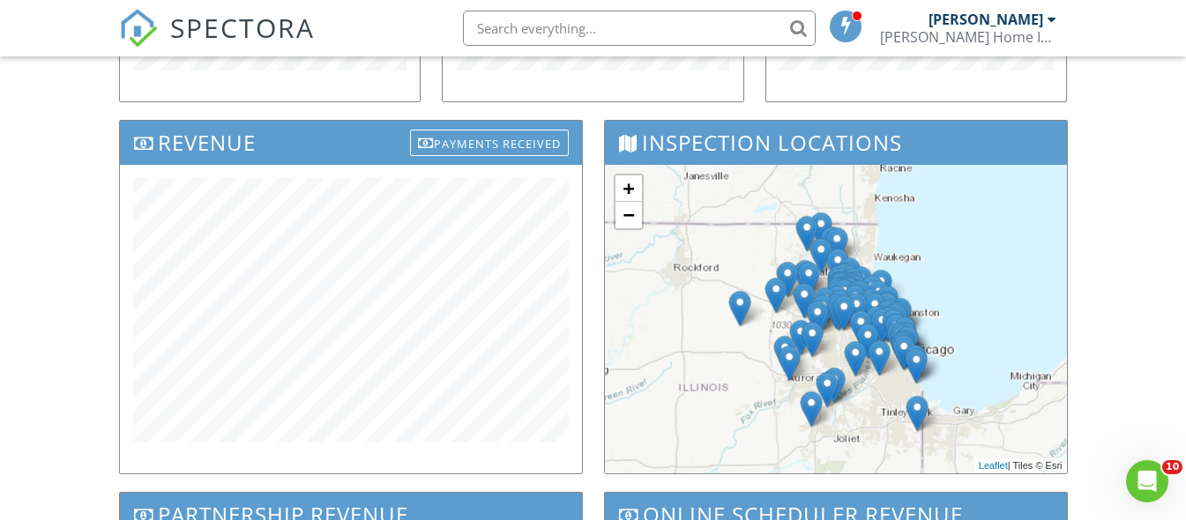
drag, startPoint x: 890, startPoint y: 298, endPoint x: 880, endPoint y: 322, distance: 25.7
click at [882, 322] on img at bounding box center [893, 327] width 22 height 36
click at [633, 185] on link "+" at bounding box center [628, 188] width 26 height 26
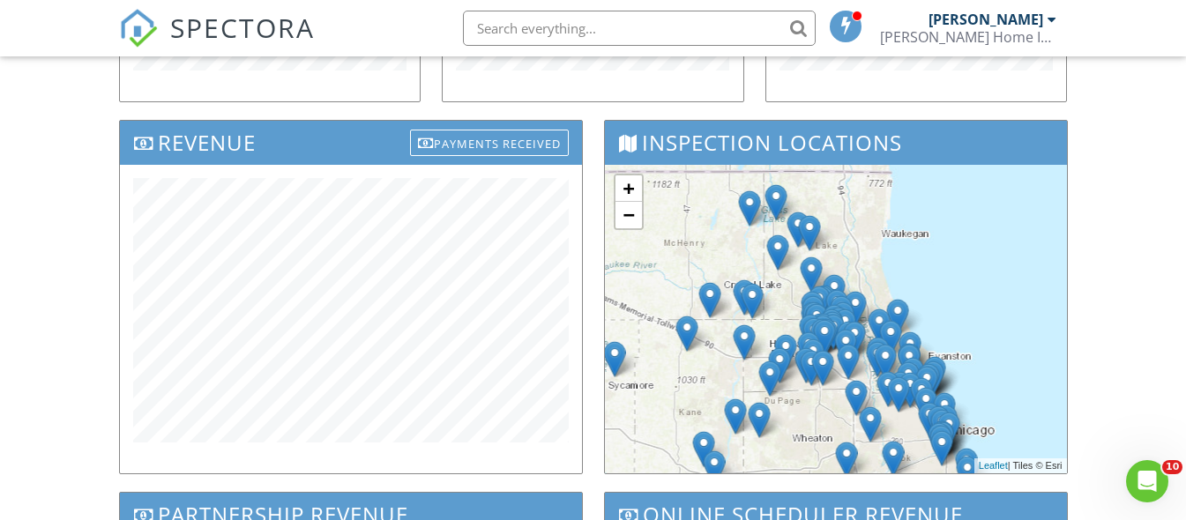
drag, startPoint x: 1005, startPoint y: 295, endPoint x: 976, endPoint y: 339, distance: 52.1
click at [976, 339] on div "+ − Leaflet | Tiles © Esri" at bounding box center [836, 319] width 462 height 309
click at [627, 191] on link "+" at bounding box center [628, 188] width 26 height 26
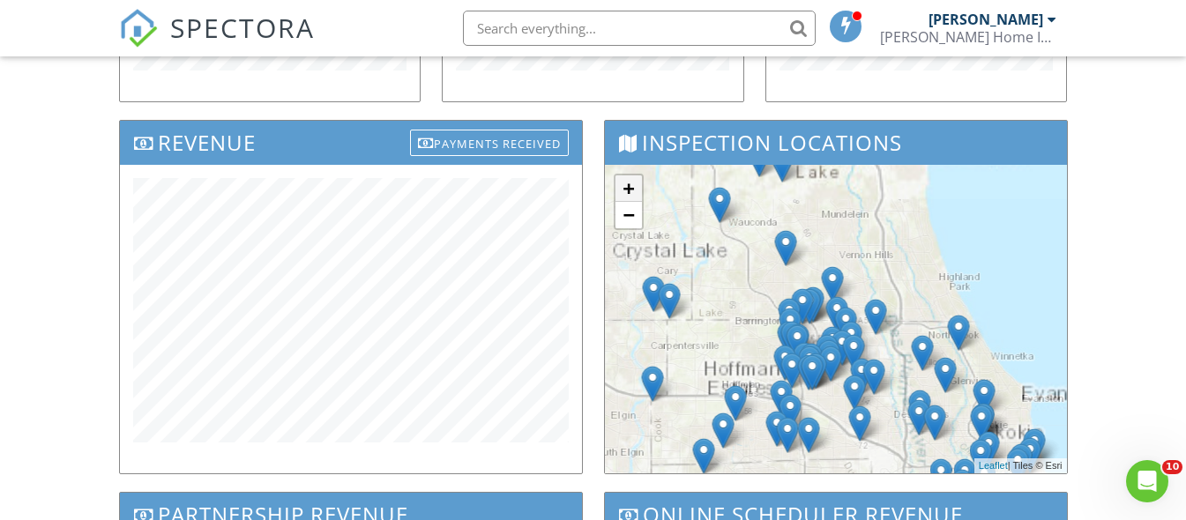
click at [627, 191] on link "+" at bounding box center [628, 188] width 26 height 26
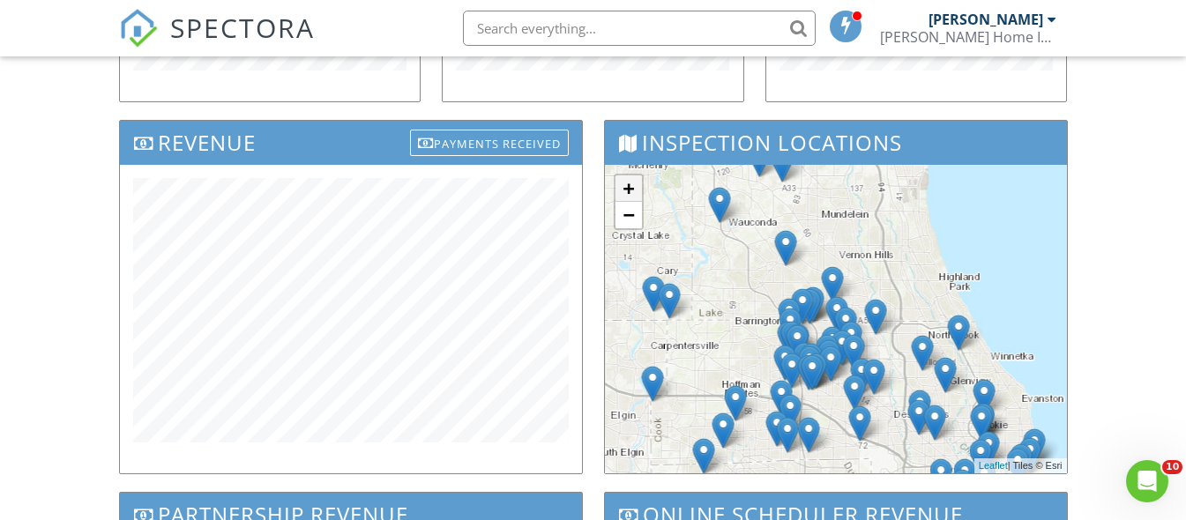
click at [627, 190] on link "+" at bounding box center [628, 188] width 26 height 26
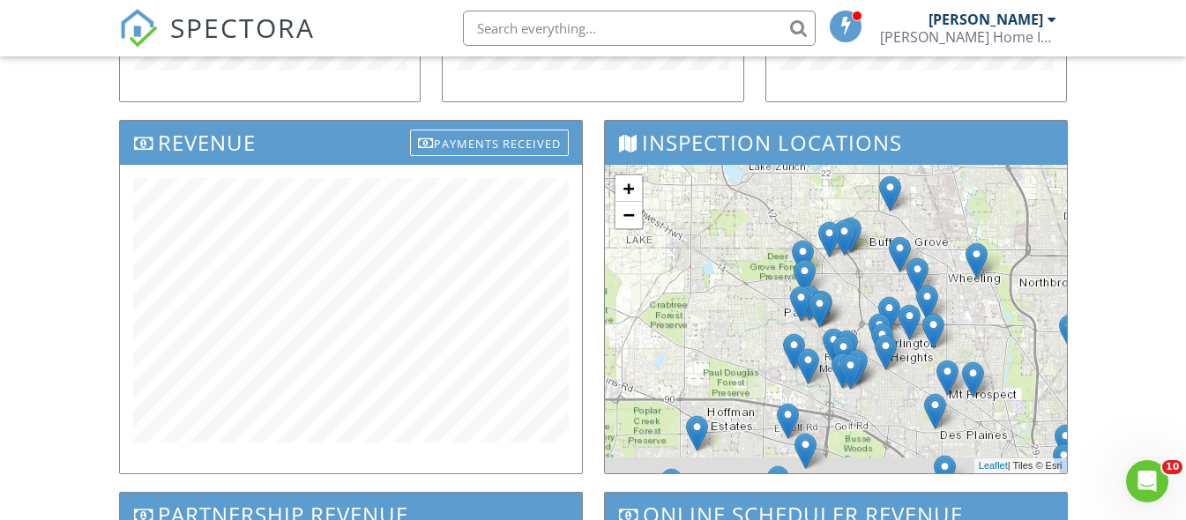
drag, startPoint x: 719, startPoint y: 338, endPoint x: 780, endPoint y: 262, distance: 97.8
click at [781, 262] on div "+ − Leaflet | Tiles © Esri" at bounding box center [836, 319] width 462 height 309
click at [621, 192] on link "+" at bounding box center [628, 188] width 26 height 26
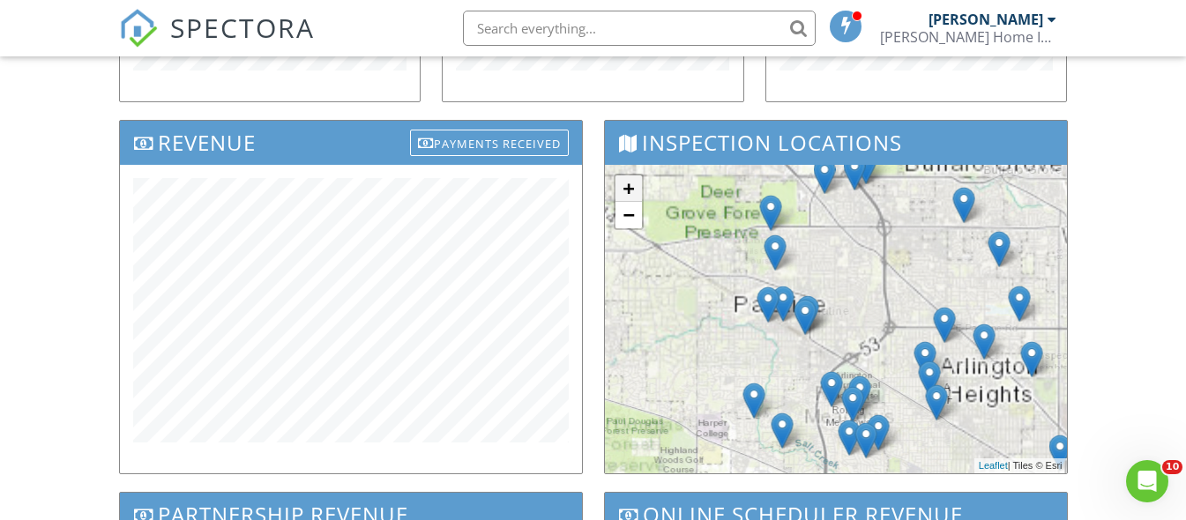
click at [621, 192] on link "+" at bounding box center [628, 188] width 26 height 26
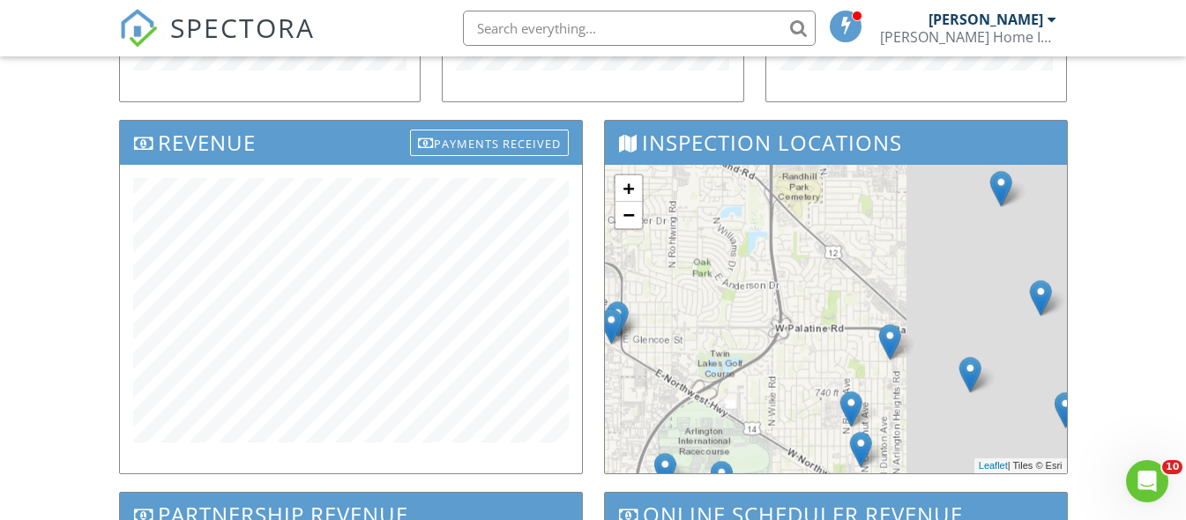
drag, startPoint x: 809, startPoint y: 347, endPoint x: 664, endPoint y: 331, distance: 146.4
click at [671, 346] on div "+ − Leaflet | Tiles © Esri" at bounding box center [836, 319] width 462 height 309
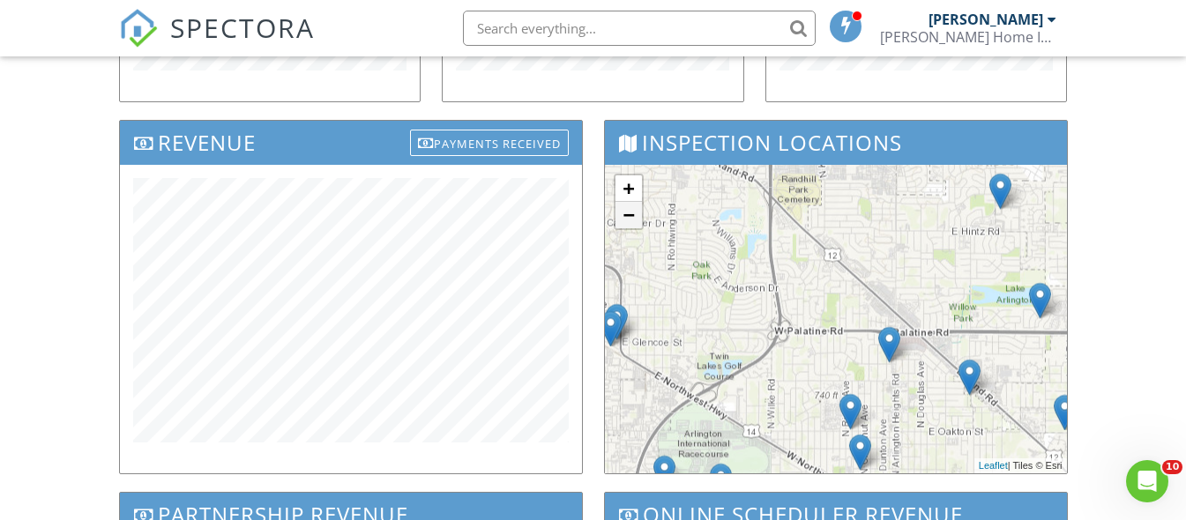
click at [627, 222] on link "−" at bounding box center [628, 215] width 26 height 26
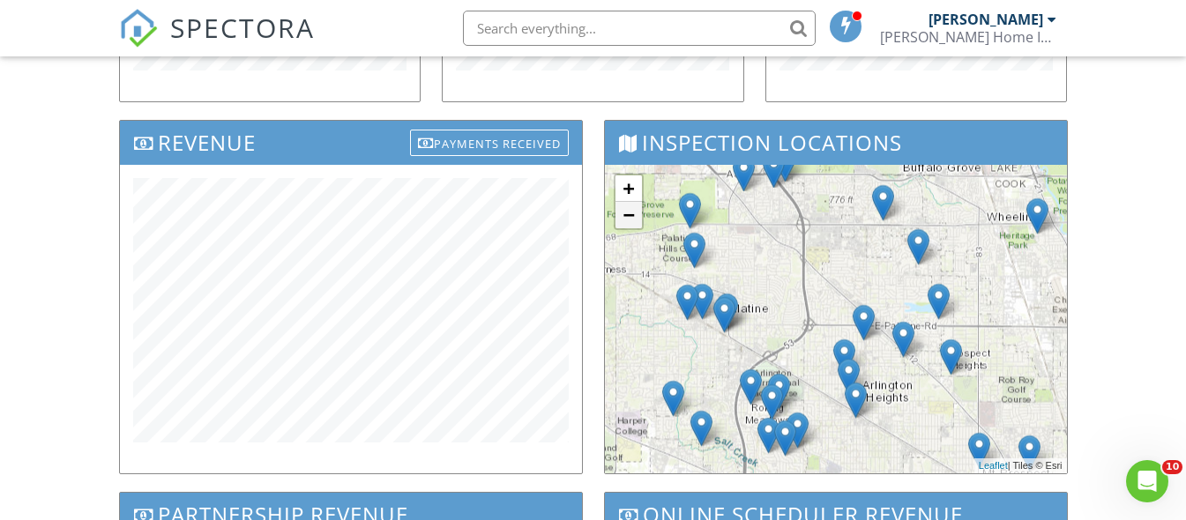
click at [627, 222] on link "−" at bounding box center [628, 215] width 26 height 26
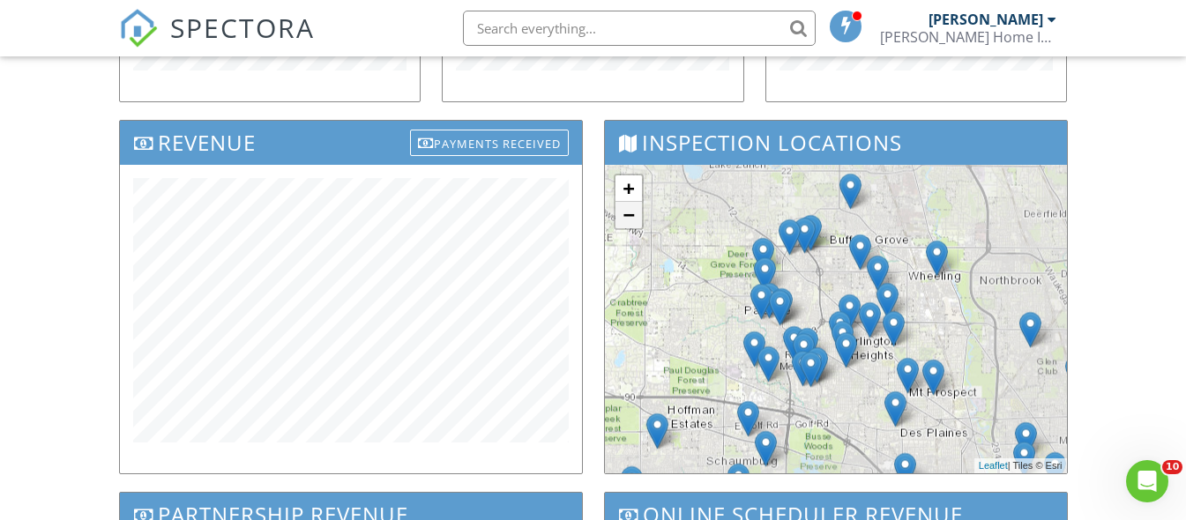
click at [628, 221] on link "−" at bounding box center [628, 215] width 26 height 26
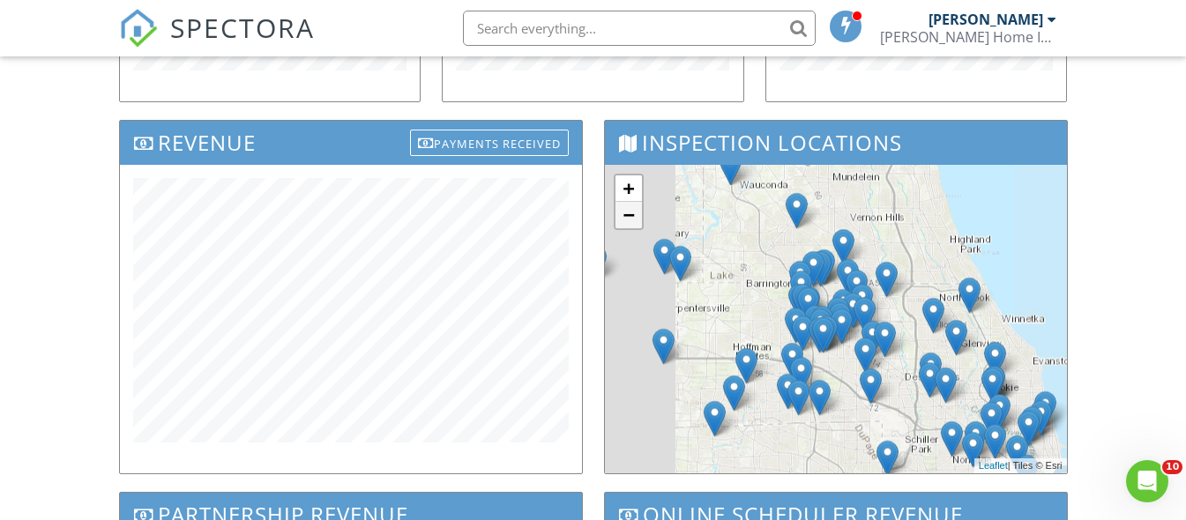
click at [628, 222] on link "−" at bounding box center [628, 215] width 26 height 26
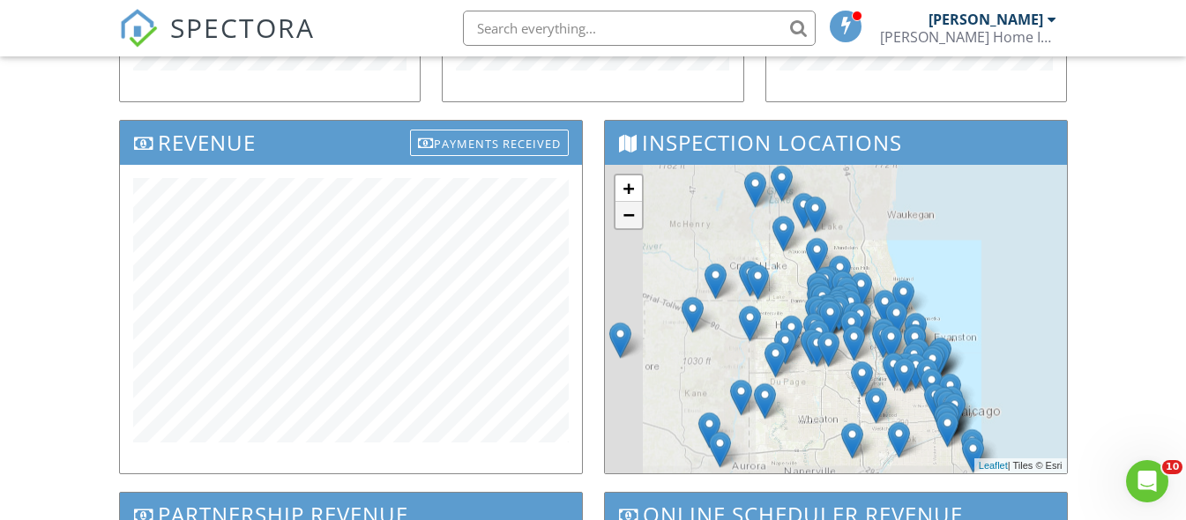
click at [628, 222] on link "−" at bounding box center [628, 215] width 26 height 26
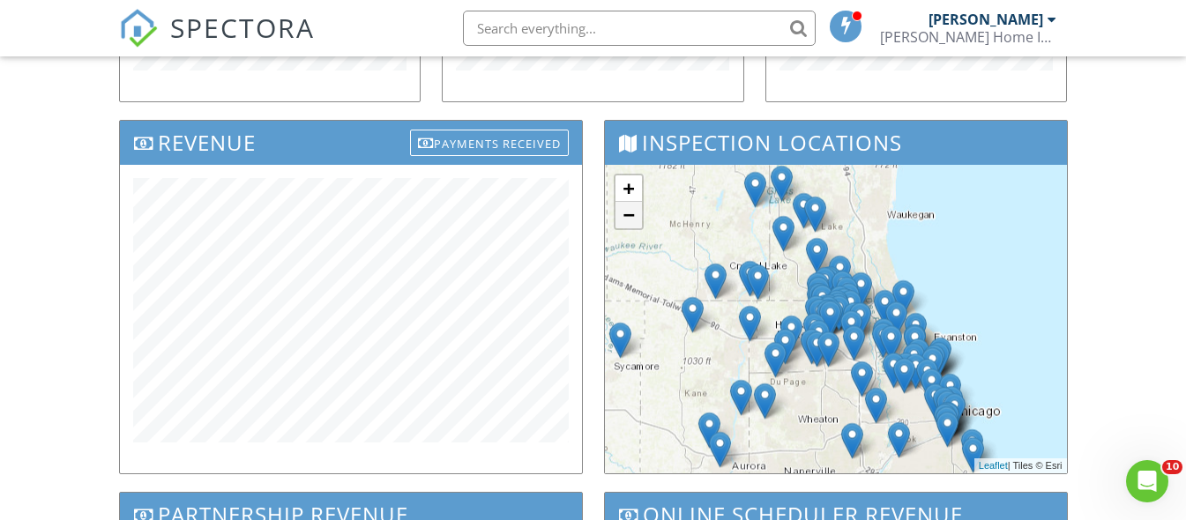
click at [627, 222] on link "−" at bounding box center [628, 215] width 26 height 26
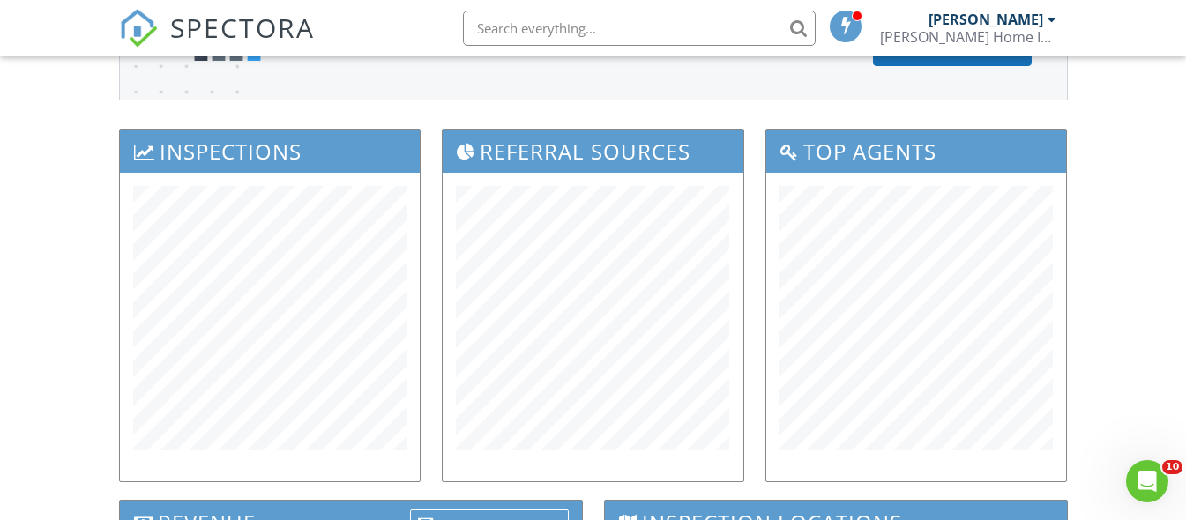
scroll to position [181, 0]
